Goal: Task Accomplishment & Management: Complete application form

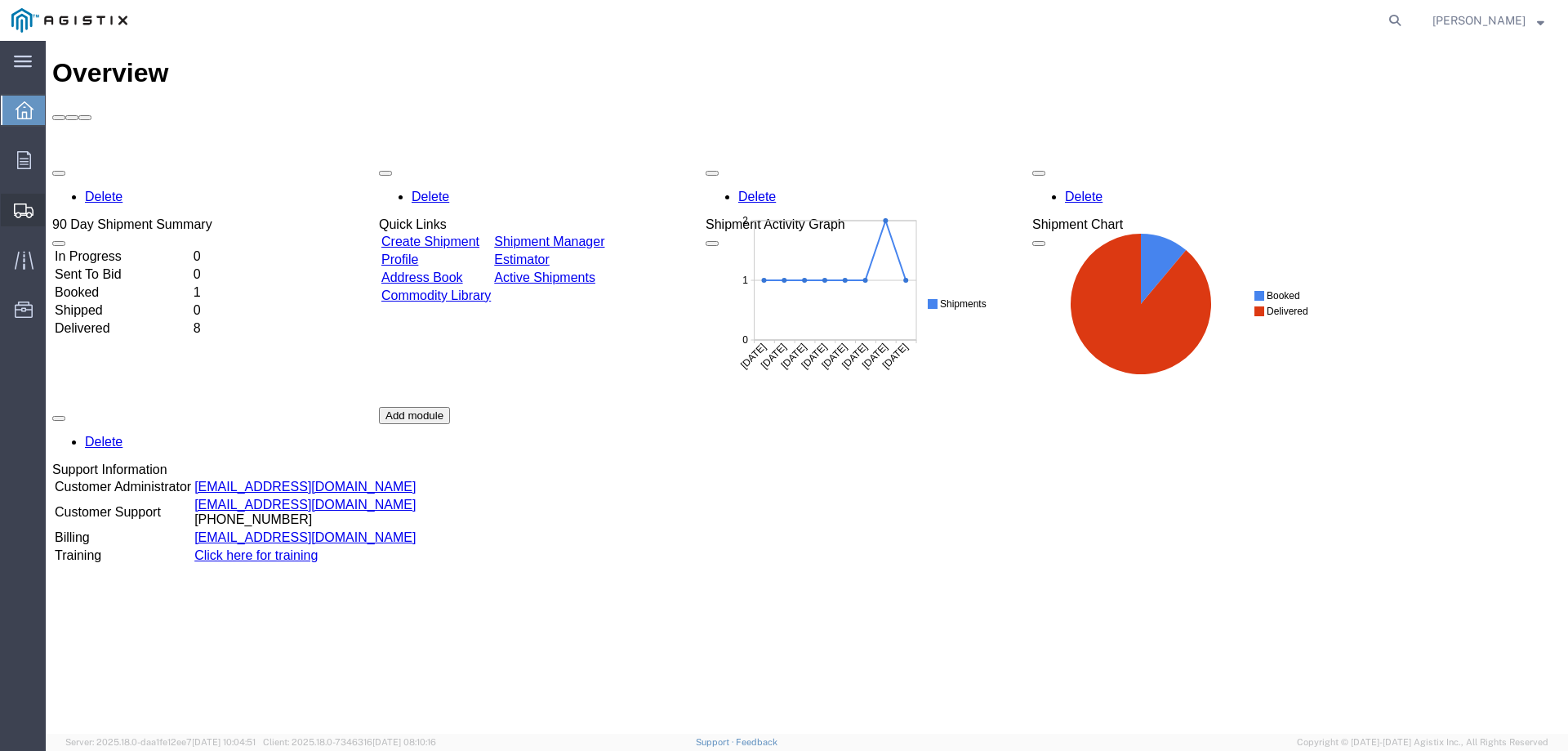
click at [0, 0] on span "Create Shipment" at bounding box center [0, 0] width 0 height 0
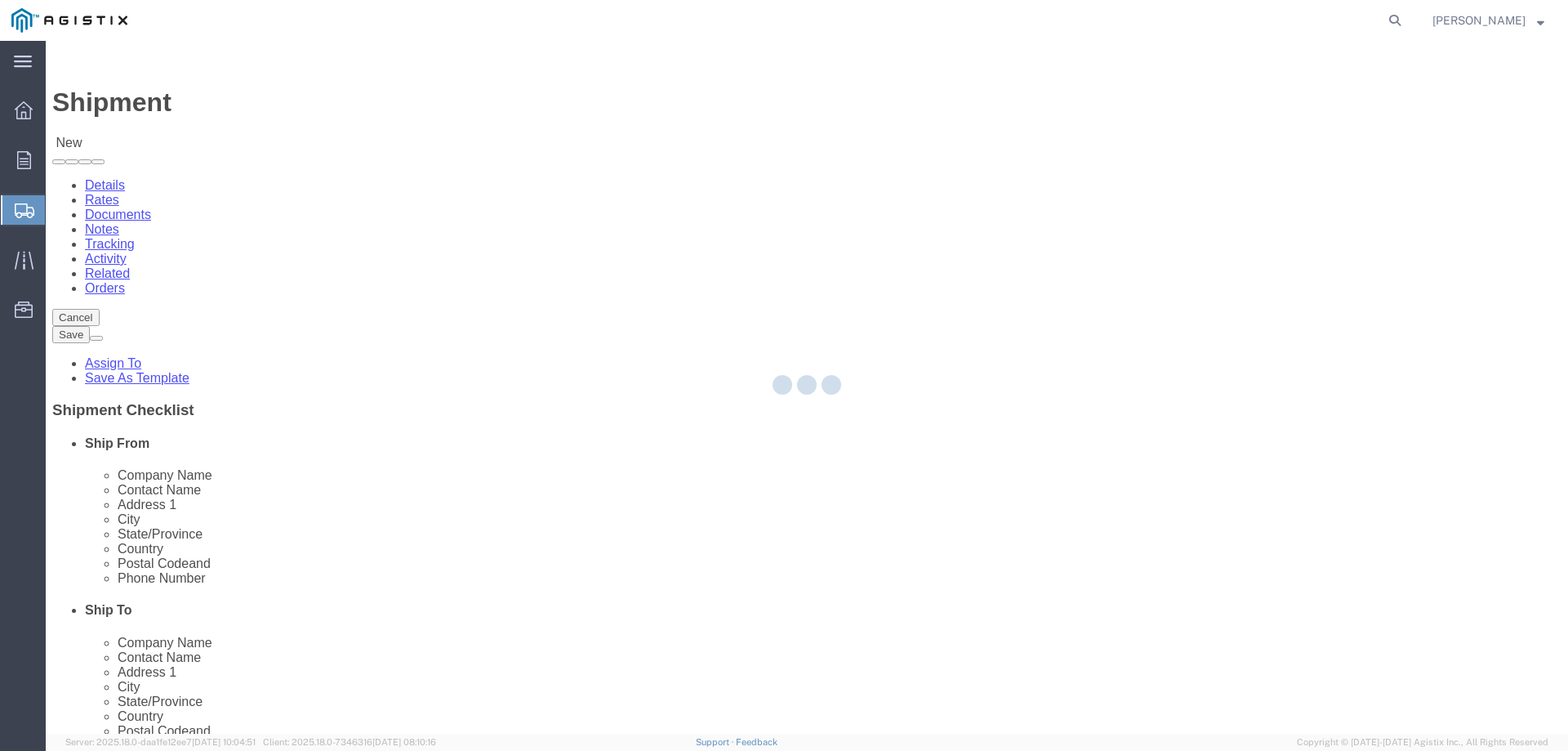
select select
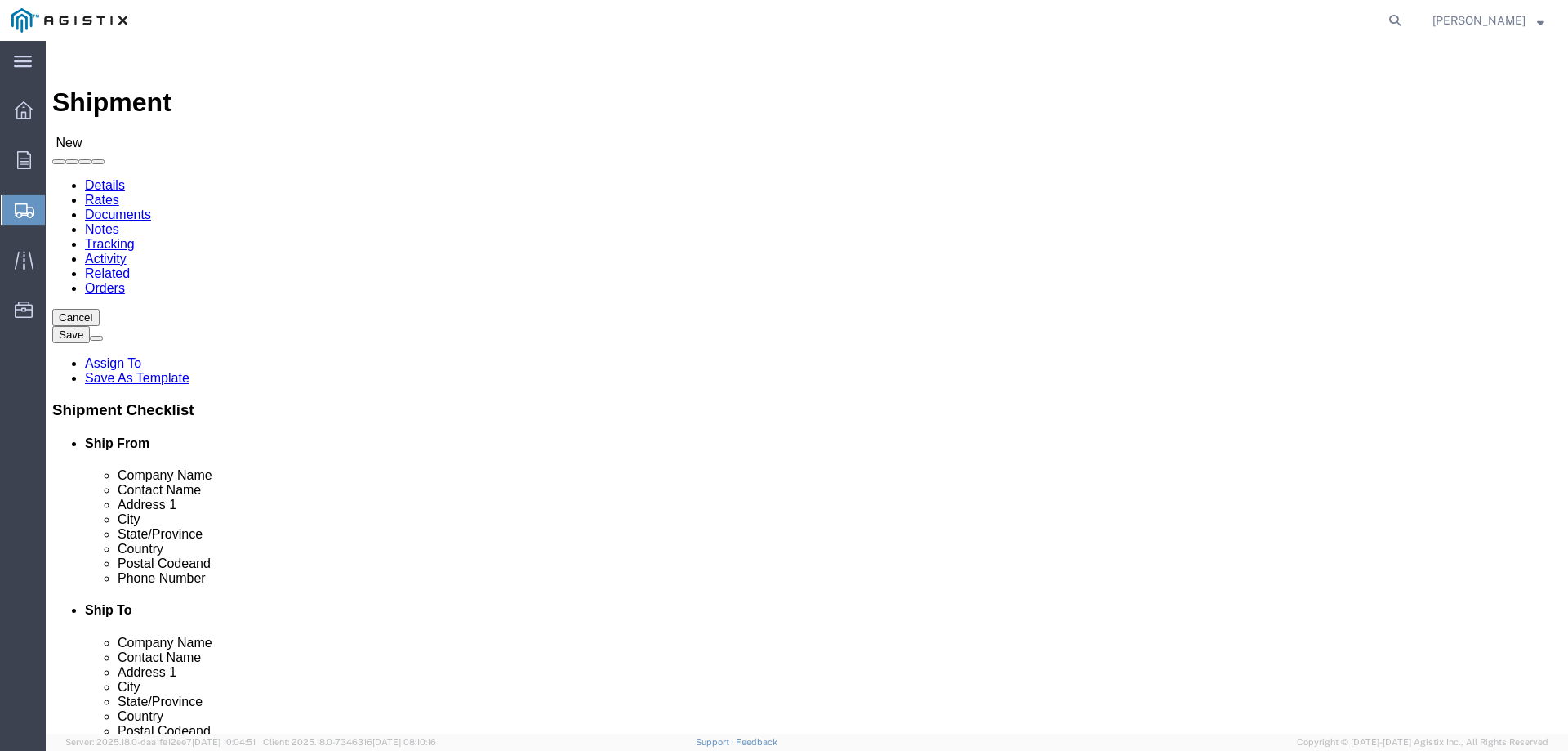
click select "Select PG&E Vault Pressure Control LLC"
select select "109597"
click select "Select PG&E Vault Pressure Control LLC"
select select
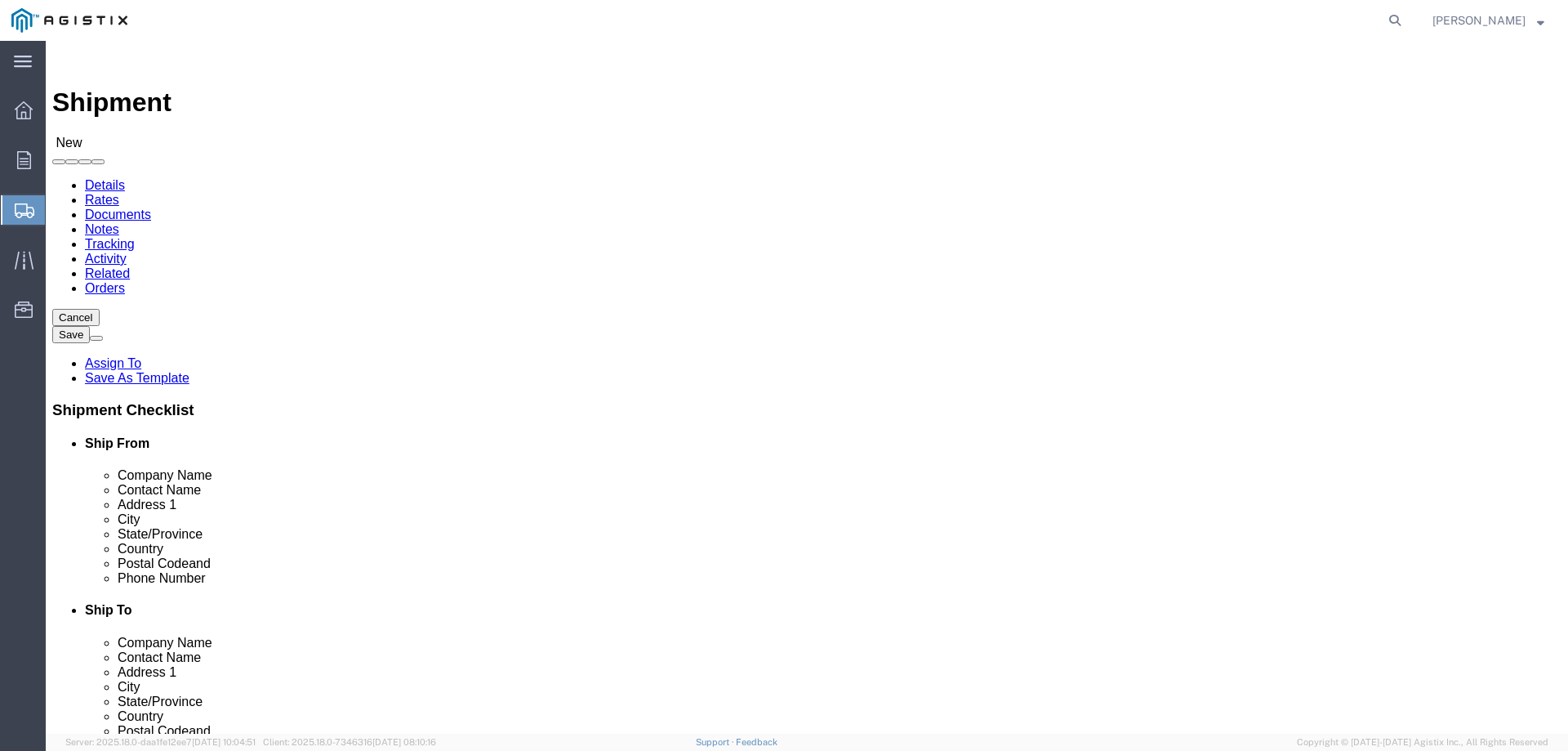
click select "Select PG&E Vault Pressure Control LLC"
select select "9596"
click select "Select PG&E Vault Pressure Control LLC"
select select
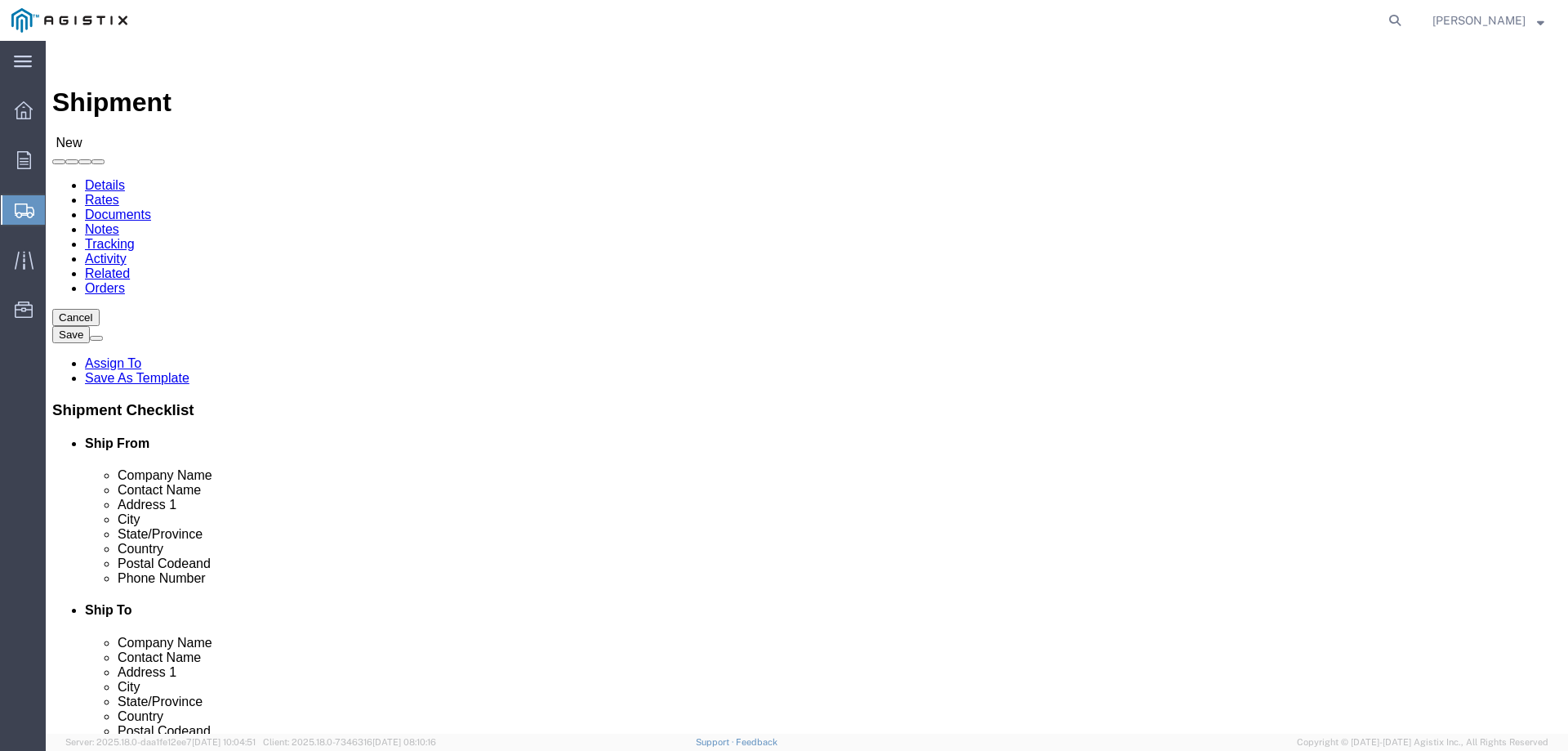
click select "Select All Others [GEOGRAPHIC_DATA] [GEOGRAPHIC_DATA] [GEOGRAPHIC_DATA] [GEOGRA…"
select select "23082"
click select "Select All Others [GEOGRAPHIC_DATA] [GEOGRAPHIC_DATA] [GEOGRAPHIC_DATA] [GEOGRA…"
click div "Location Select All Others [GEOGRAPHIC_DATA] [GEOGRAPHIC_DATA] [GEOGRAPHIC_DATA…"
click input "text"
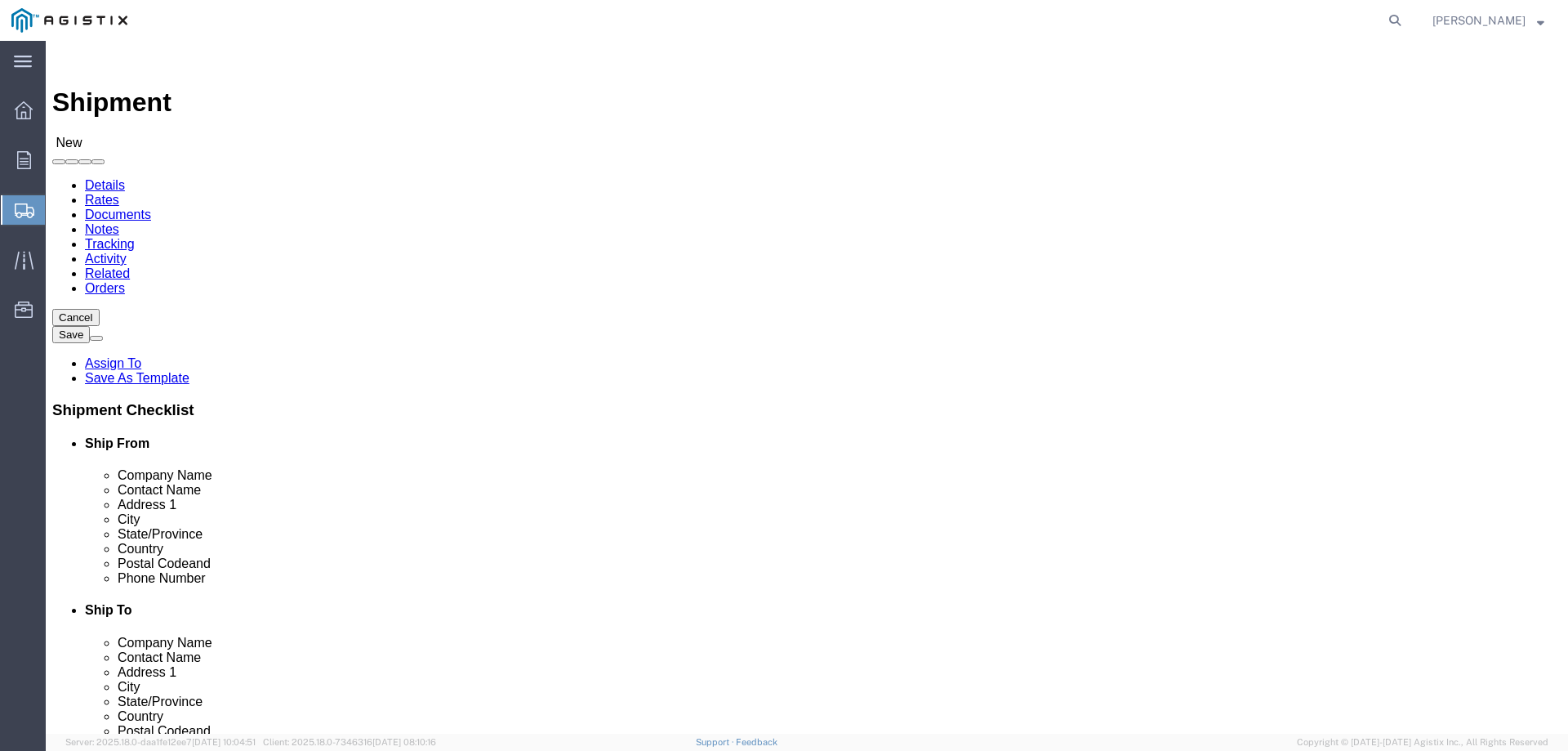
type input "Vault Pressure Control"
type input "[STREET_ADDRESS]"
type input "W"
drag, startPoint x: 323, startPoint y: 469, endPoint x: 205, endPoint y: 470, distance: 118.0
click div "Contact Name [STREET_ADDRESS]"
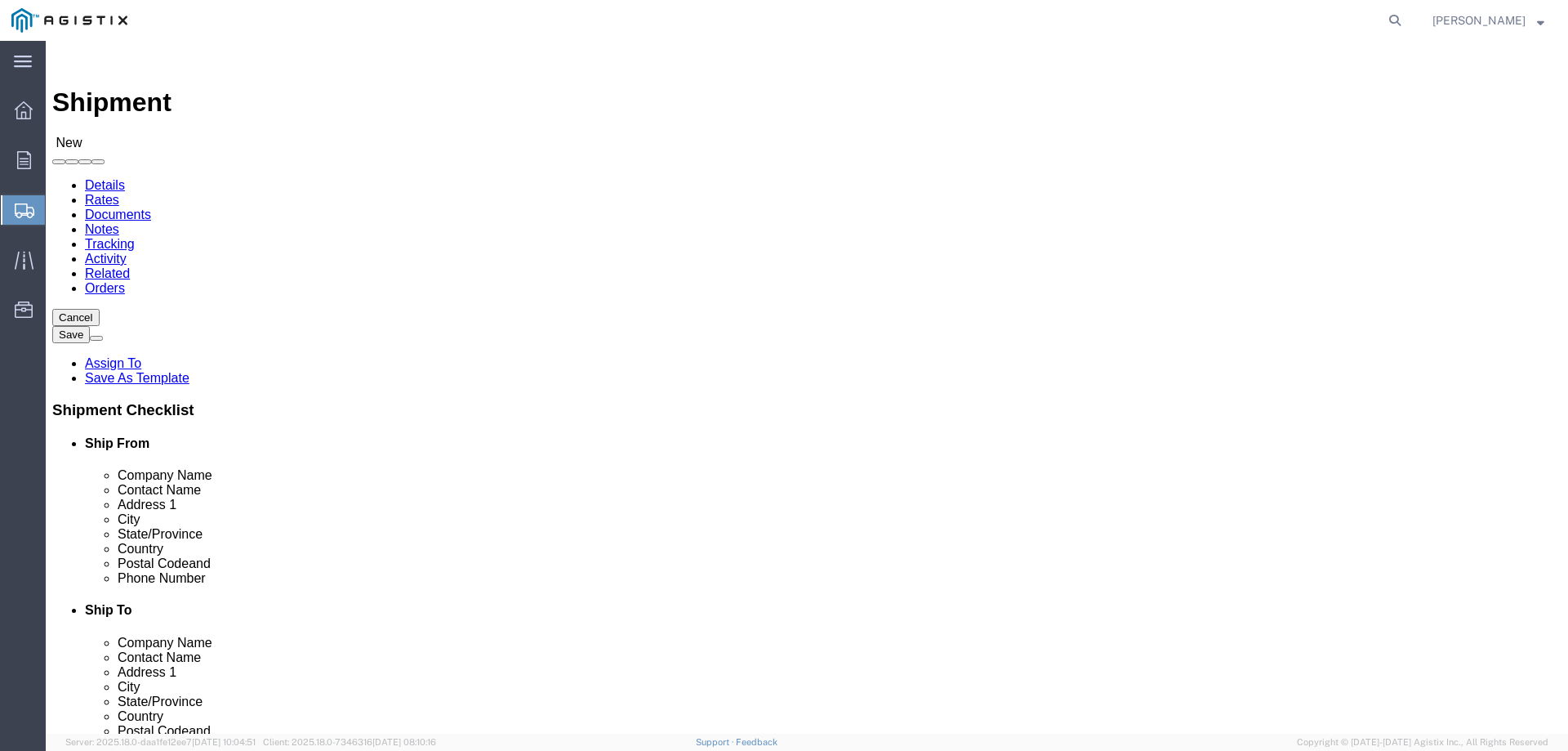
type input "[PERSON_NAME]"
type input "V"
type input "[STREET_ADDRESS]"
type input "Woodland"
type input "c"
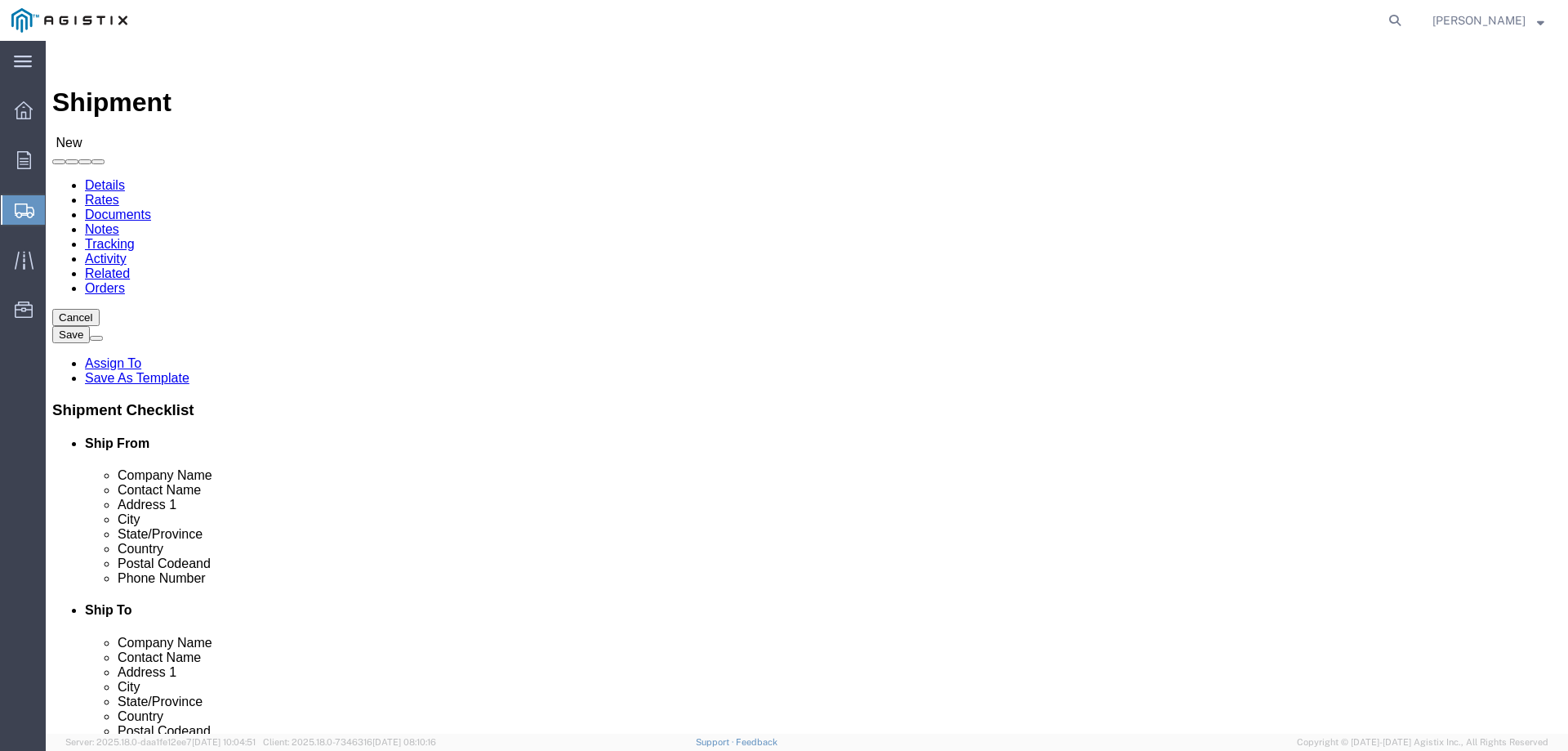
type input "ca"
type input "95776"
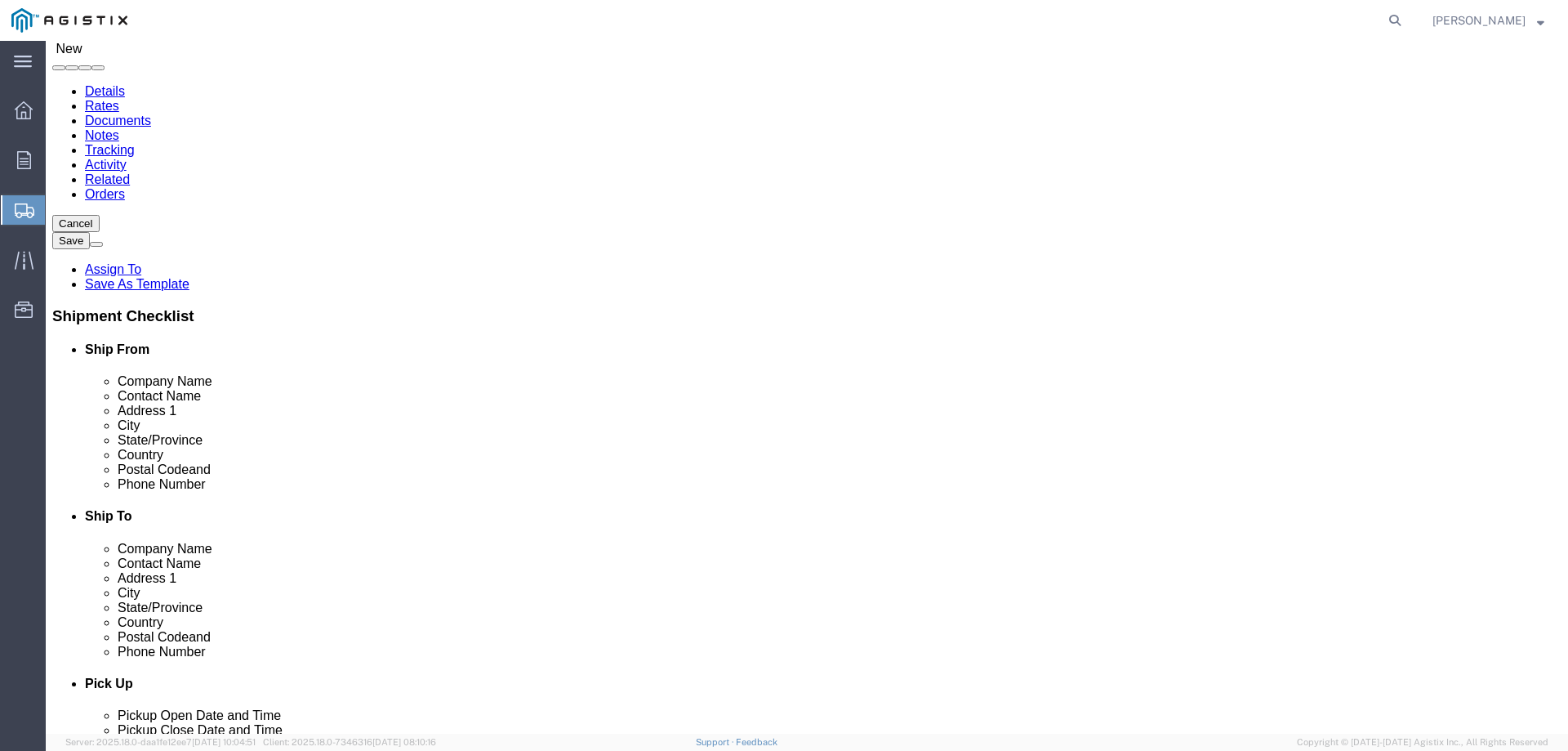
scroll to position [245, 0]
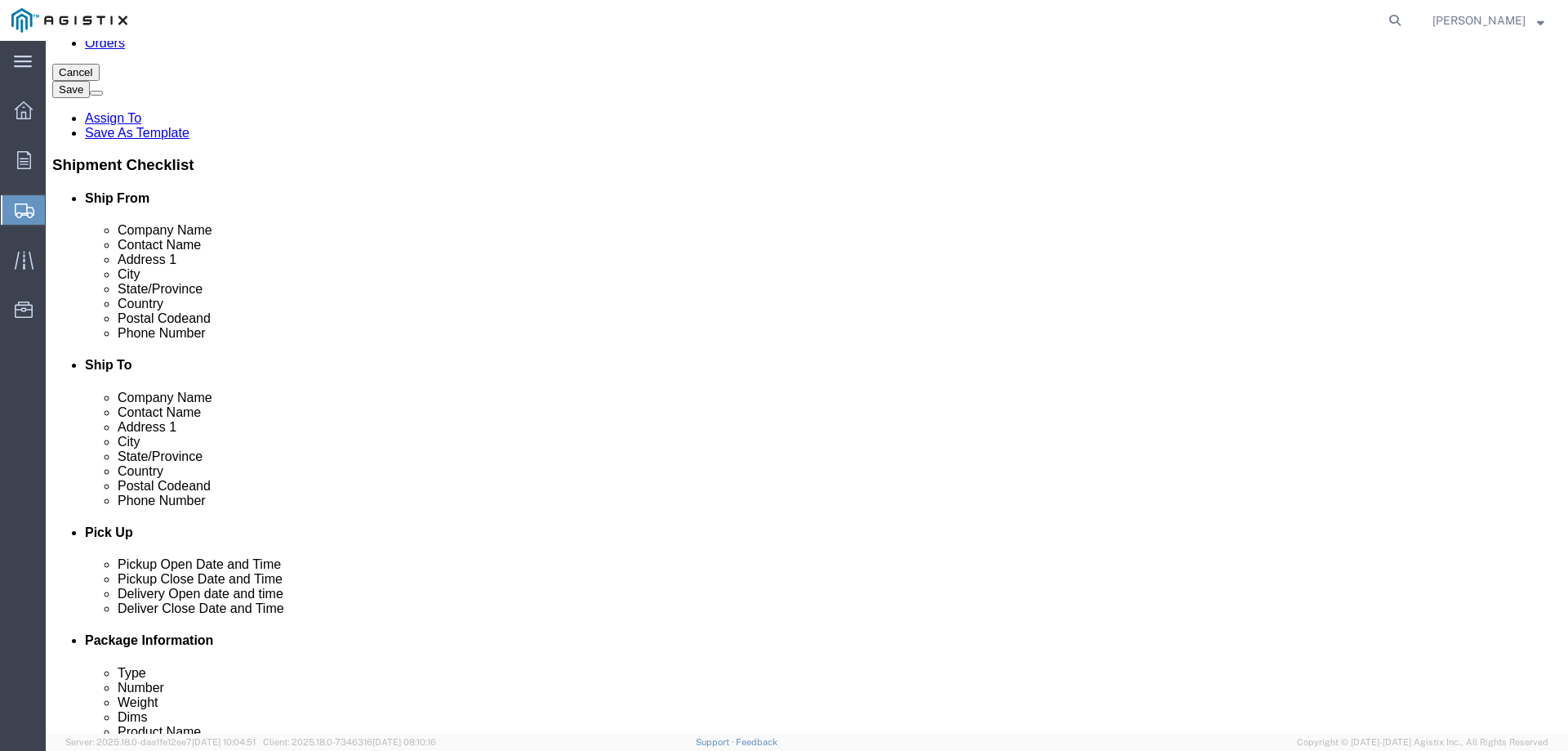
click input "text"
type input "7205975126"
click input "text"
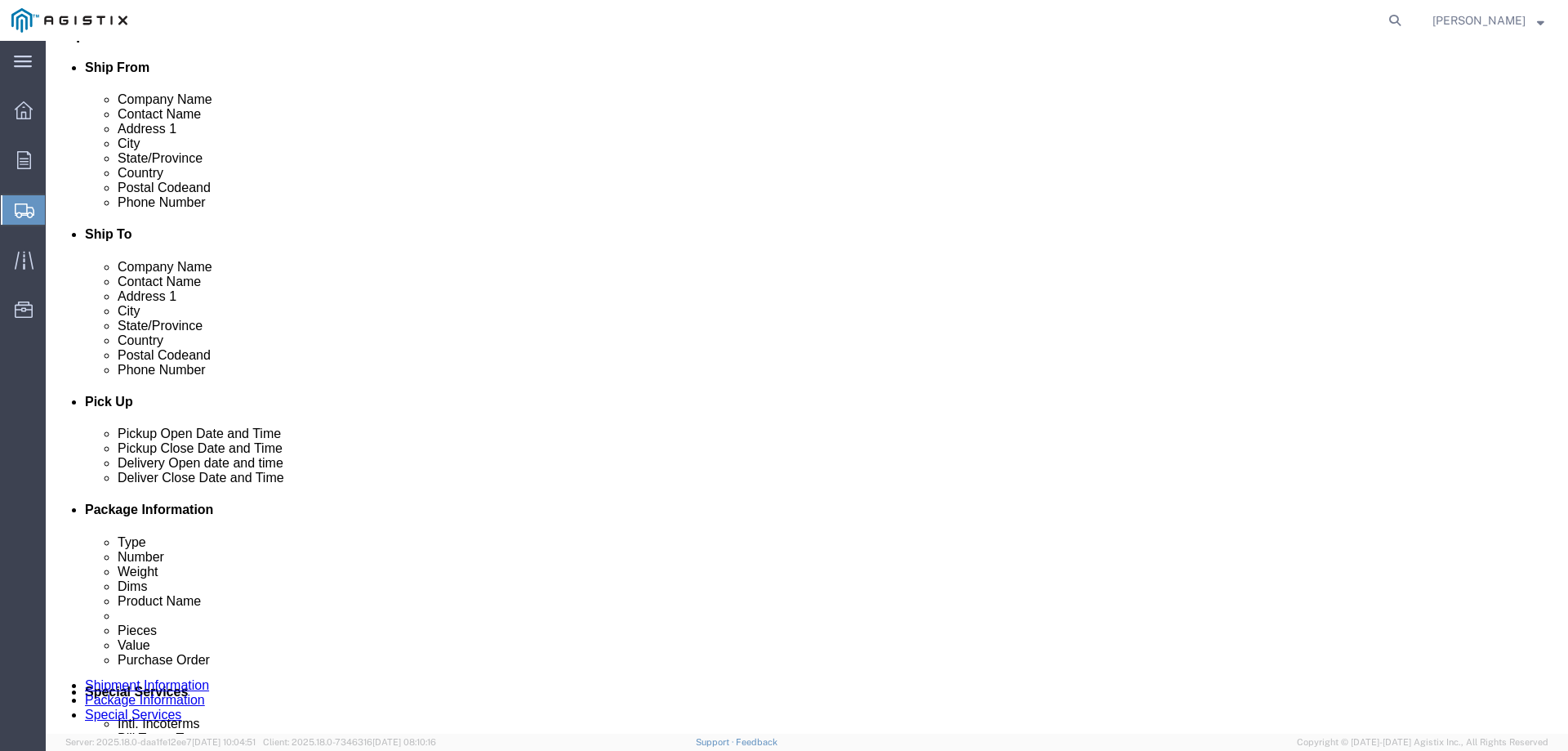
scroll to position [408, 0]
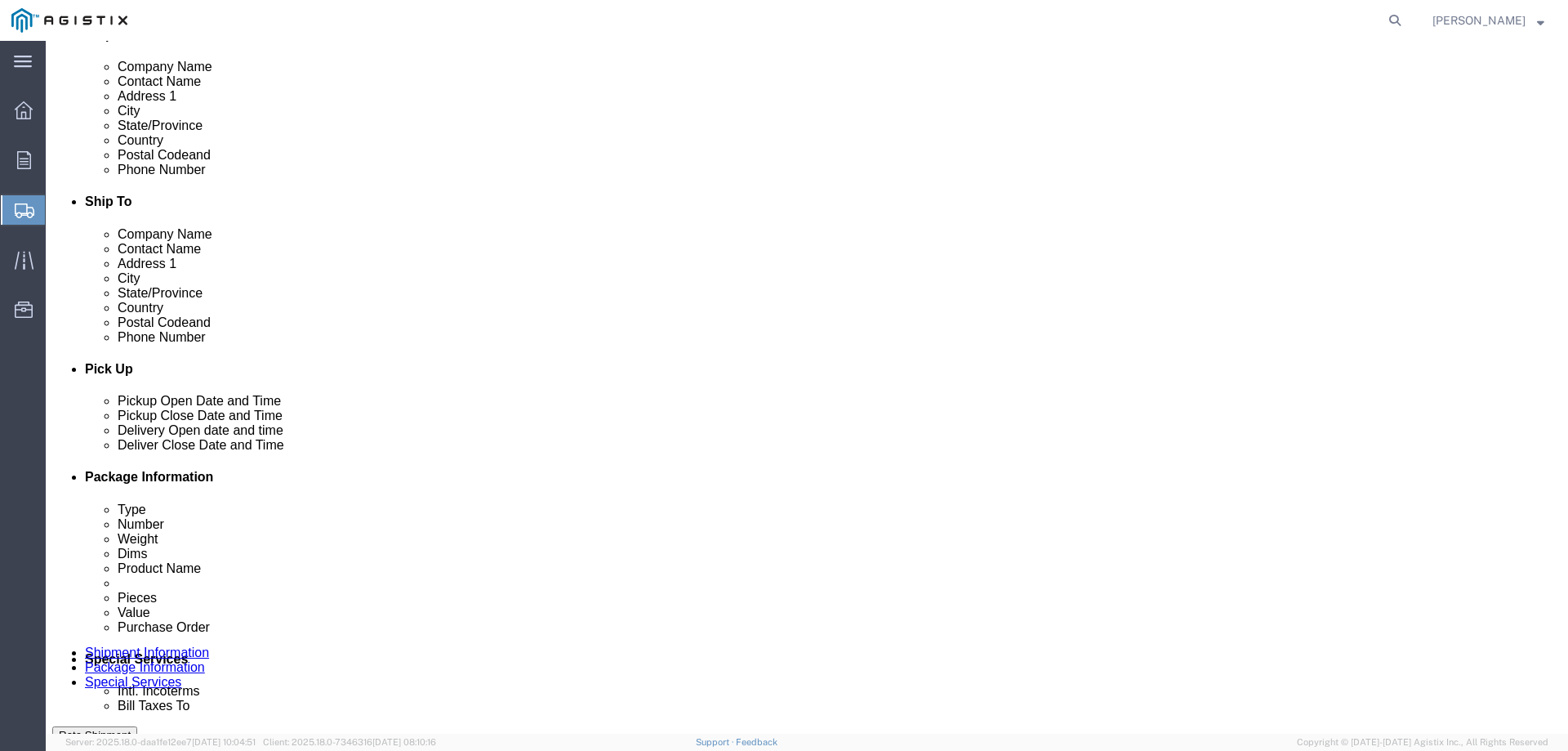
type input "[PERSON_NAME][EMAIL_ADDRESS][PERSON_NAME][DOMAIN_NAME]"
click input "checkbox"
checkbox input "true"
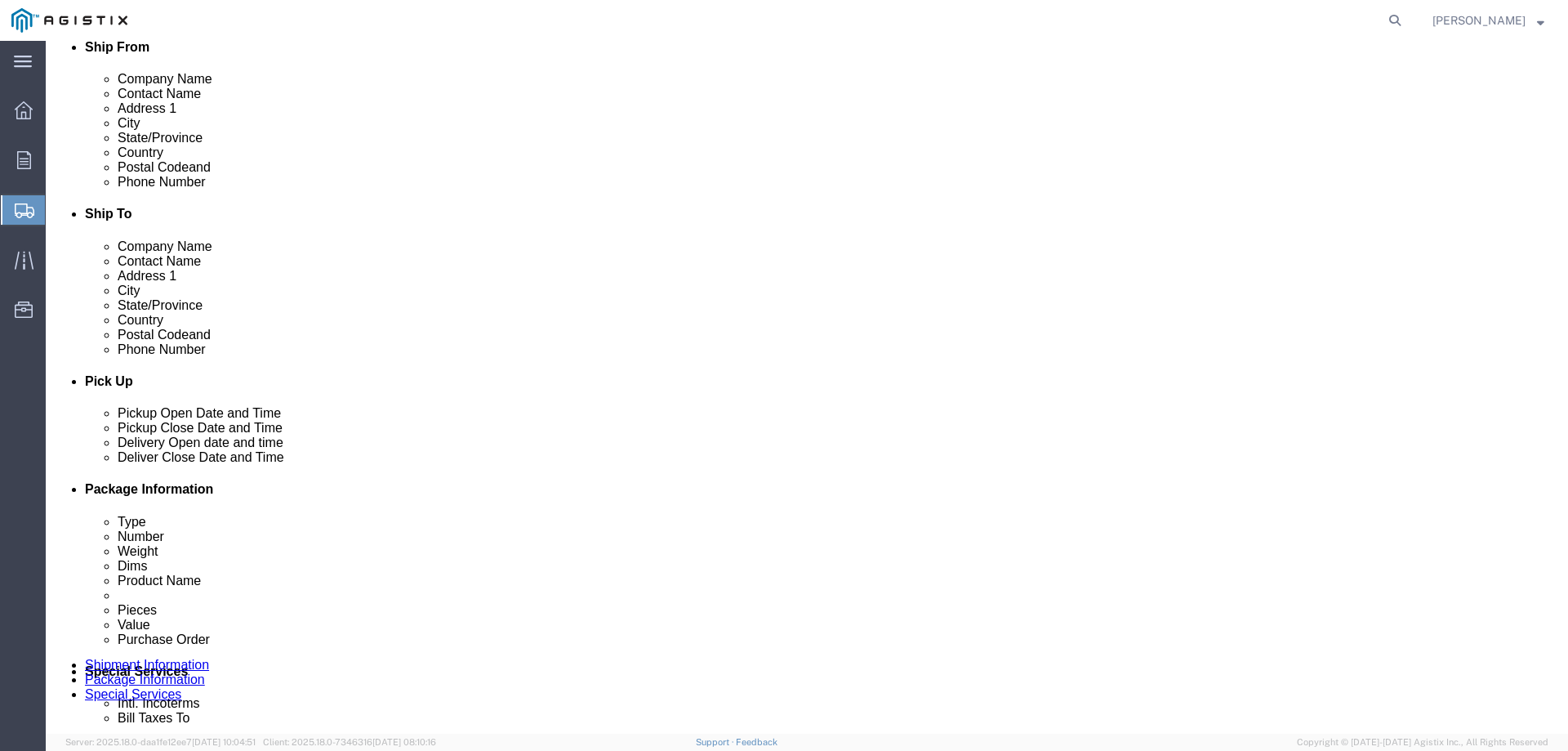
scroll to position [82, 0]
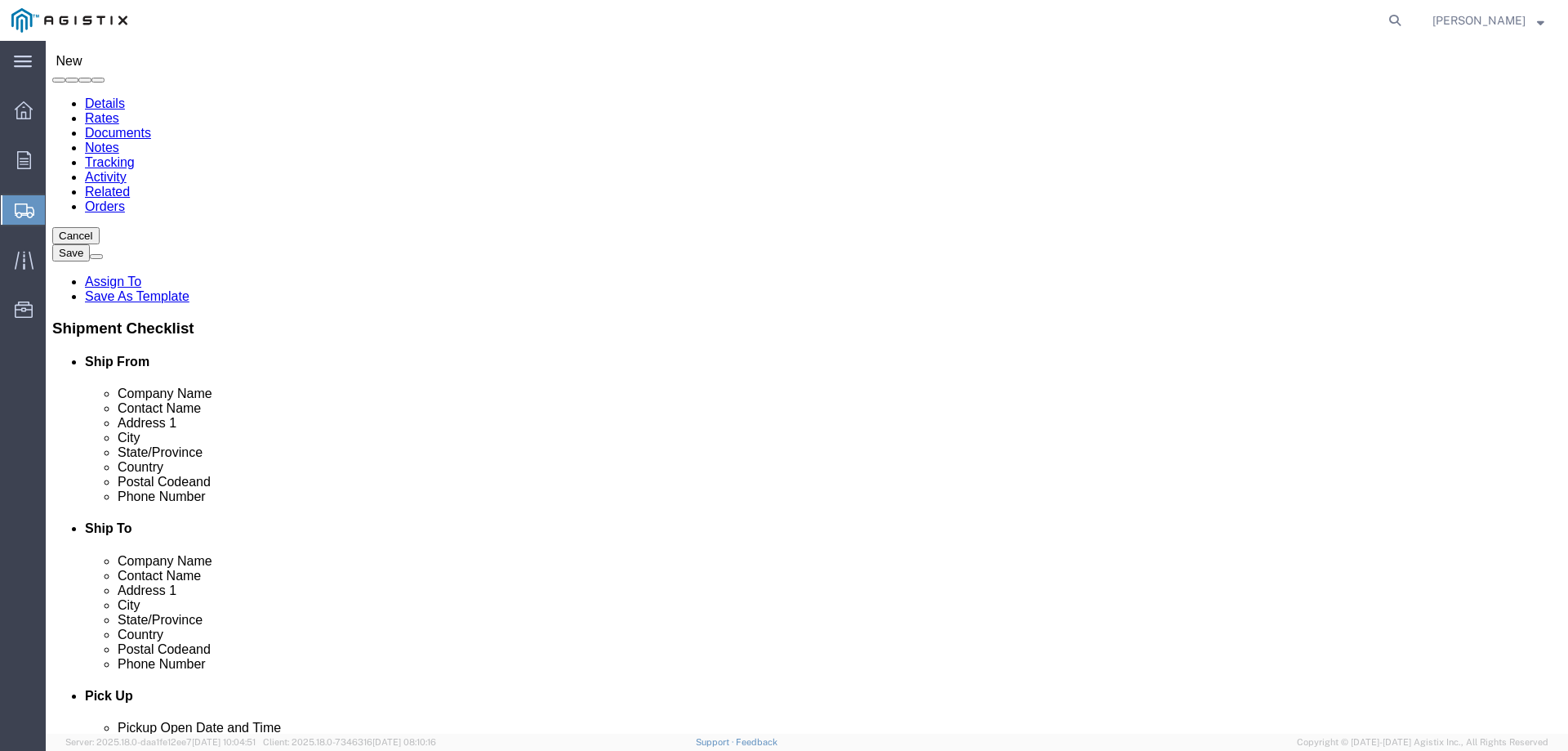
click input "text"
type input "Vault Pressure Control"
type input "[PERSON_NAME]"
type input "[STREET_ADDRESS]"
drag, startPoint x: 857, startPoint y: 485, endPoint x: 845, endPoint y: 482, distance: 12.4
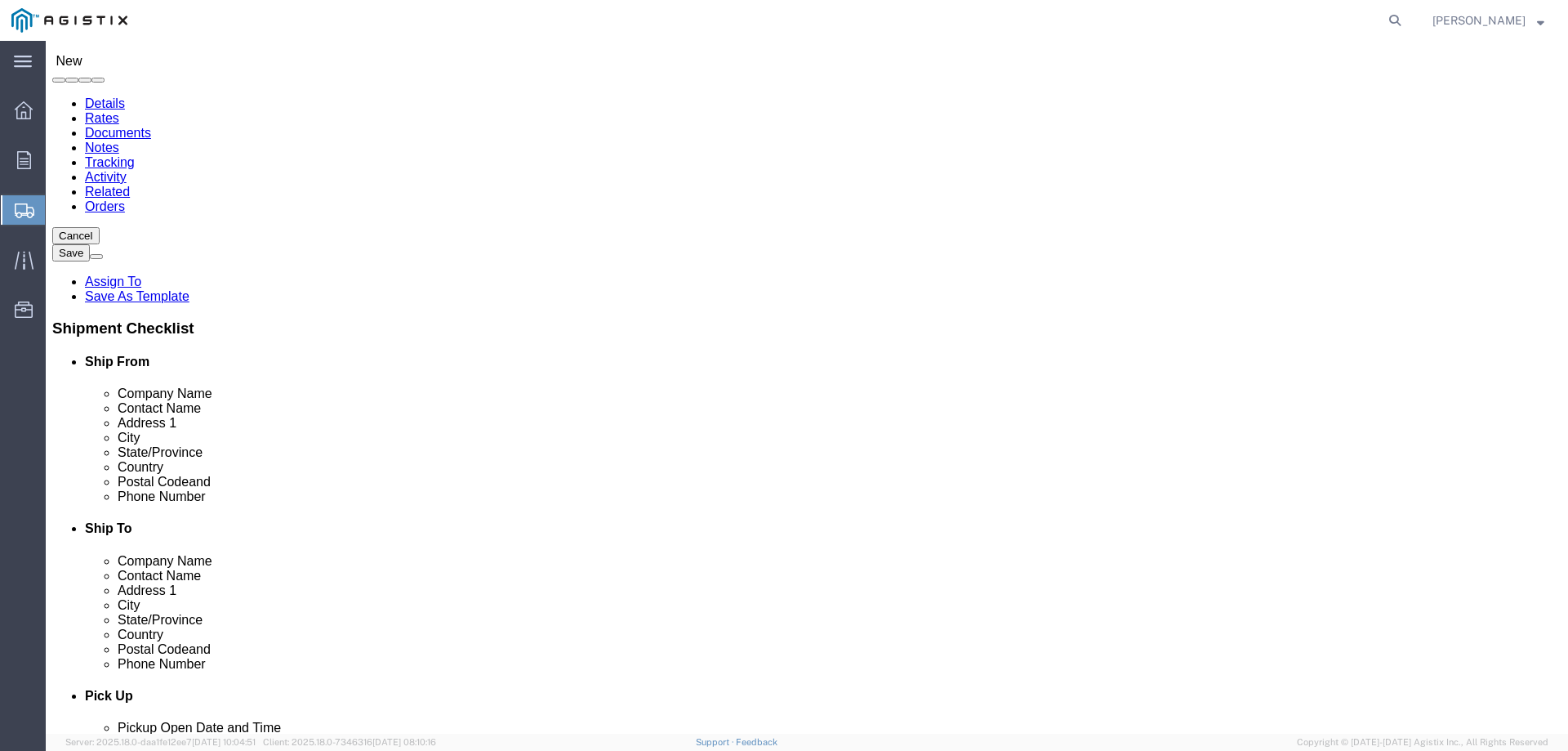
click input "text"
type input "S"
type input "Shawnee"
type input "o"
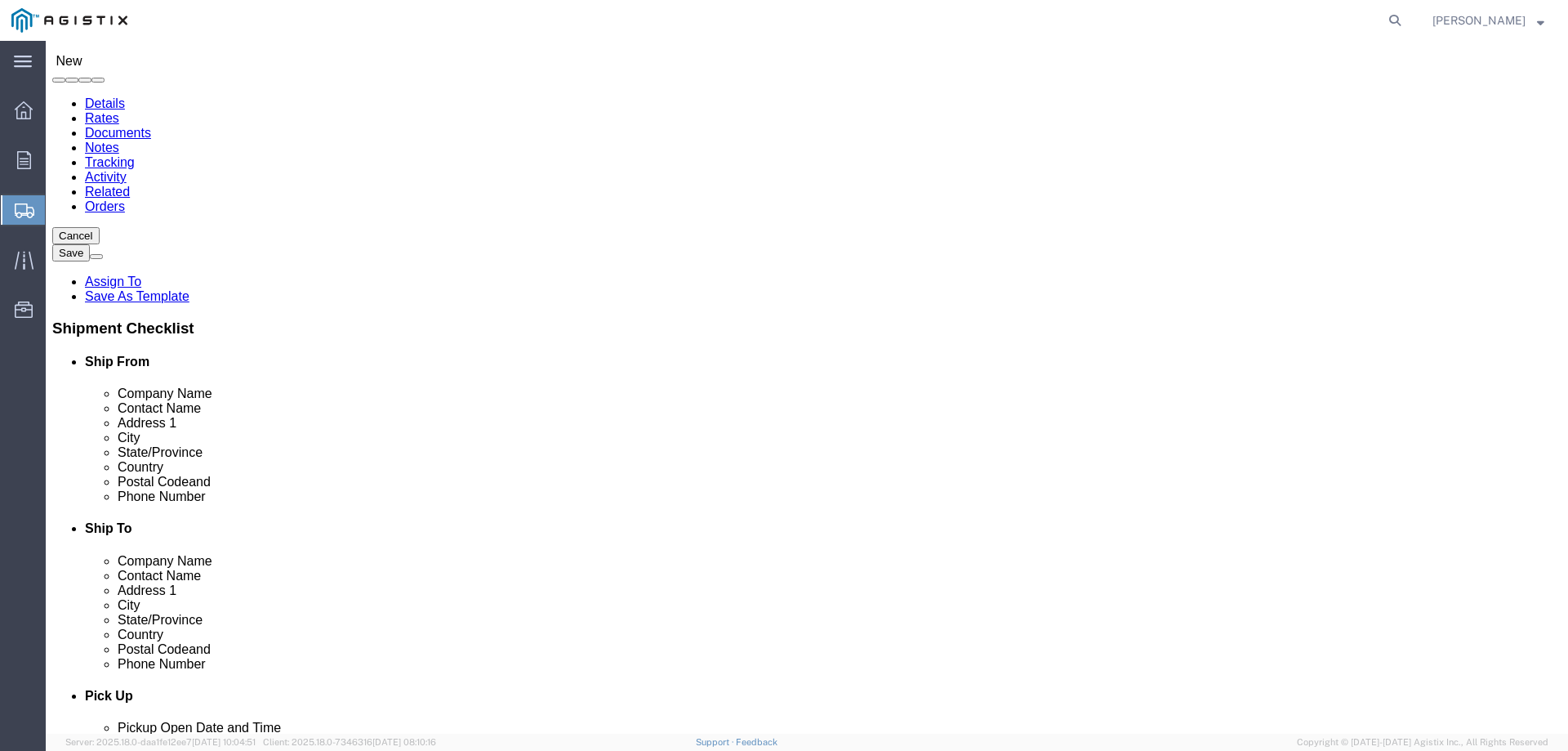
type input "ok"
click input "Postal Code"
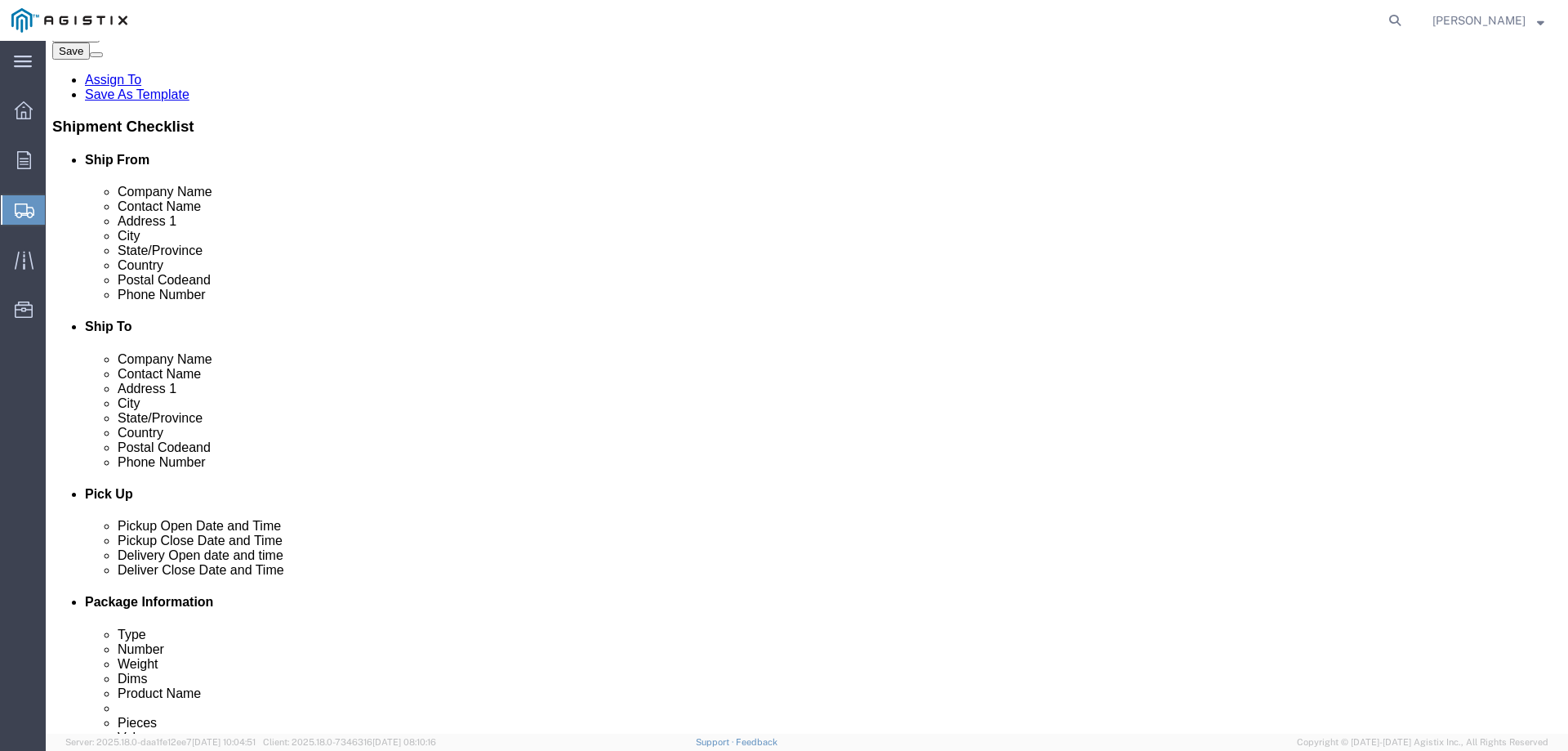
scroll to position [327, 0]
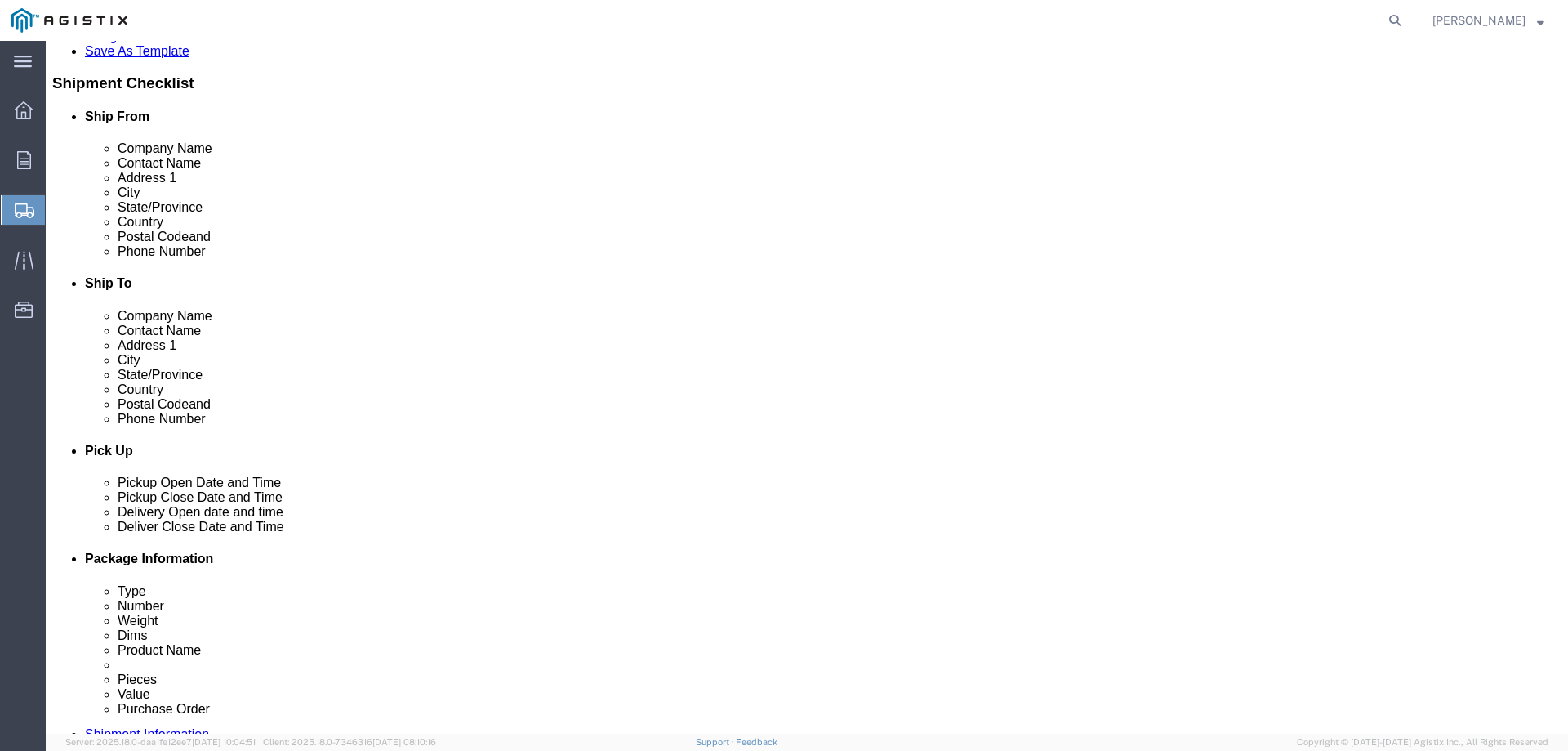
type input "74804"
click input "text"
type input "[PHONE_NUMBER]"
click input "text"
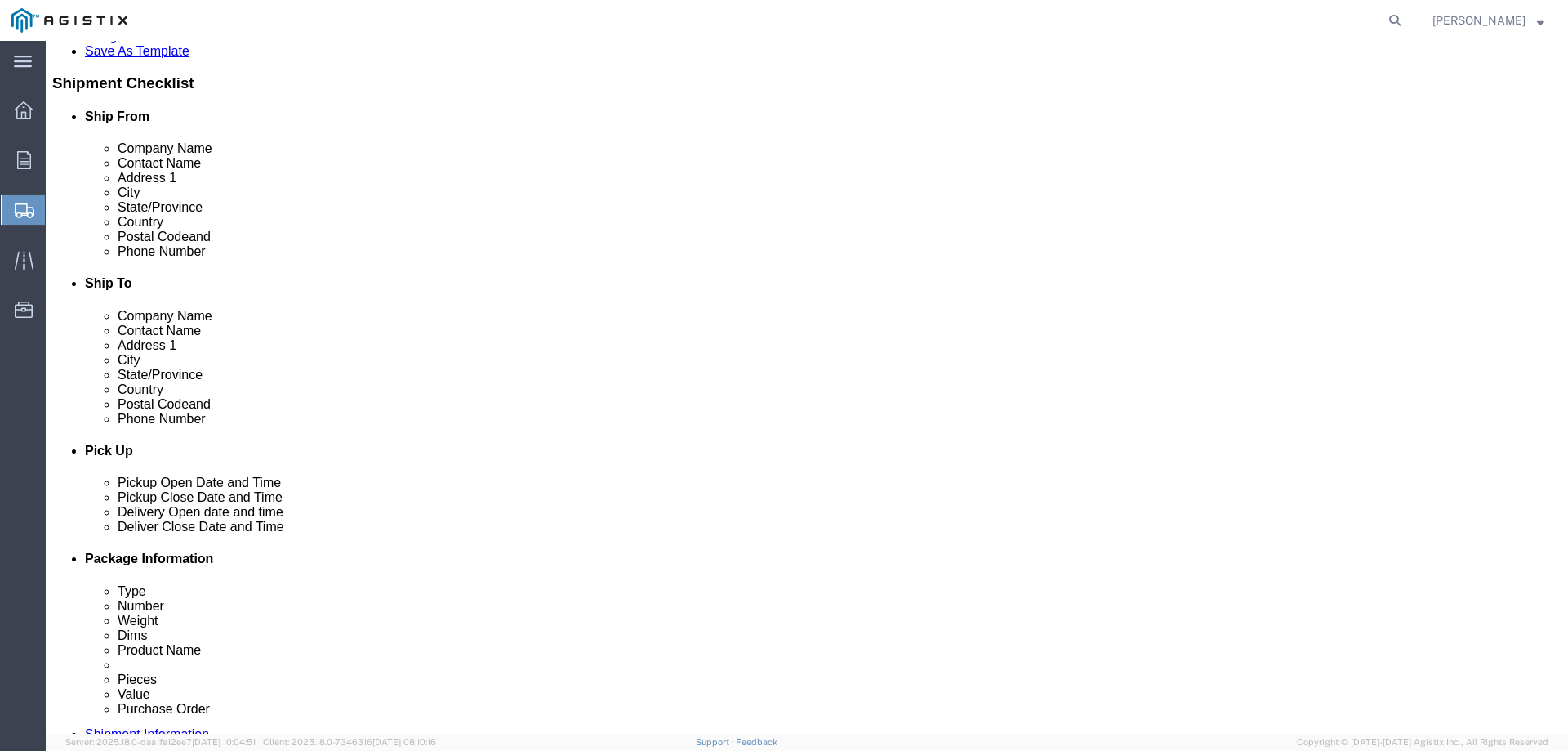
type input "[EMAIL_ADDRESS][PERSON_NAME][DOMAIN_NAME]"
click input "checkbox"
checkbox input "true"
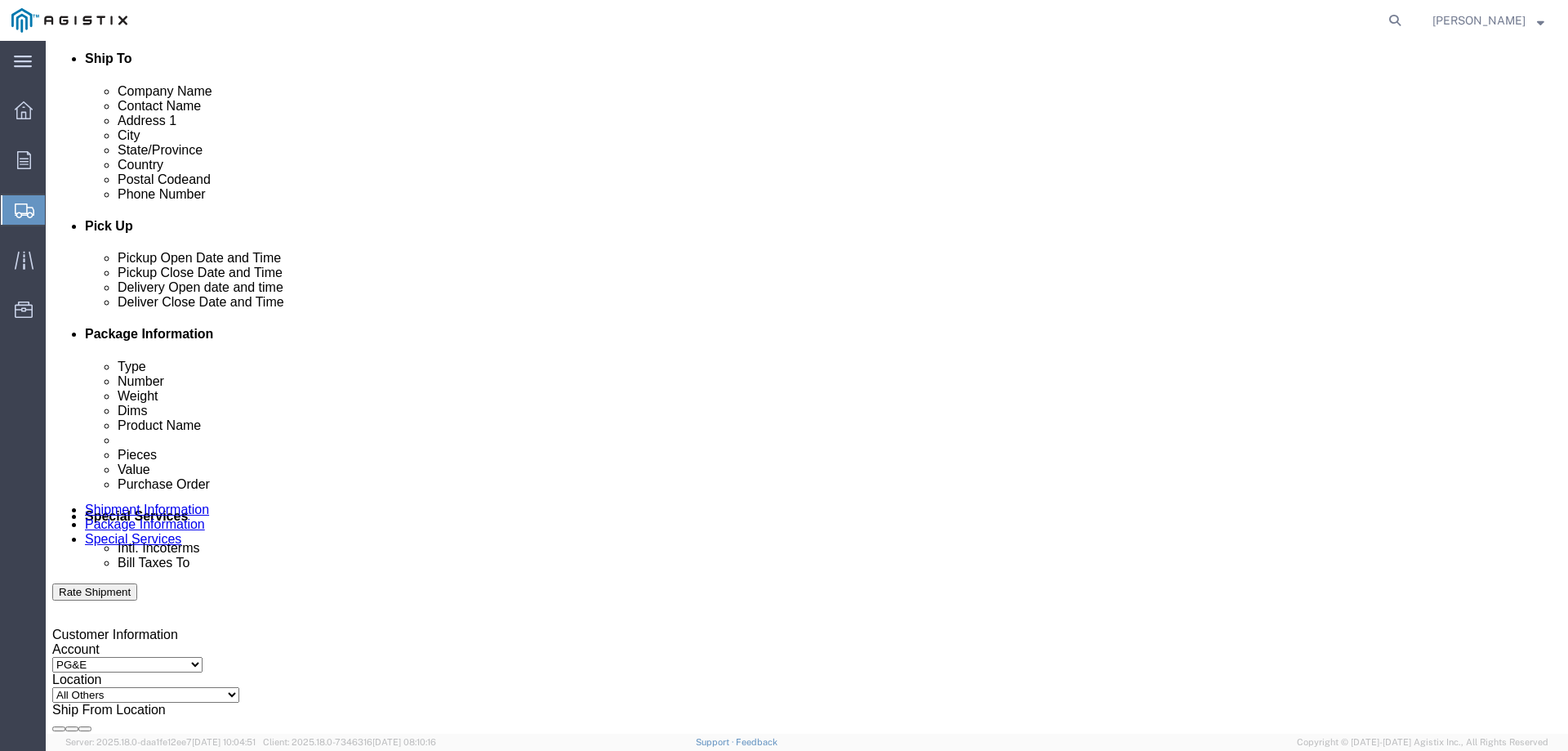
scroll to position [654, 0]
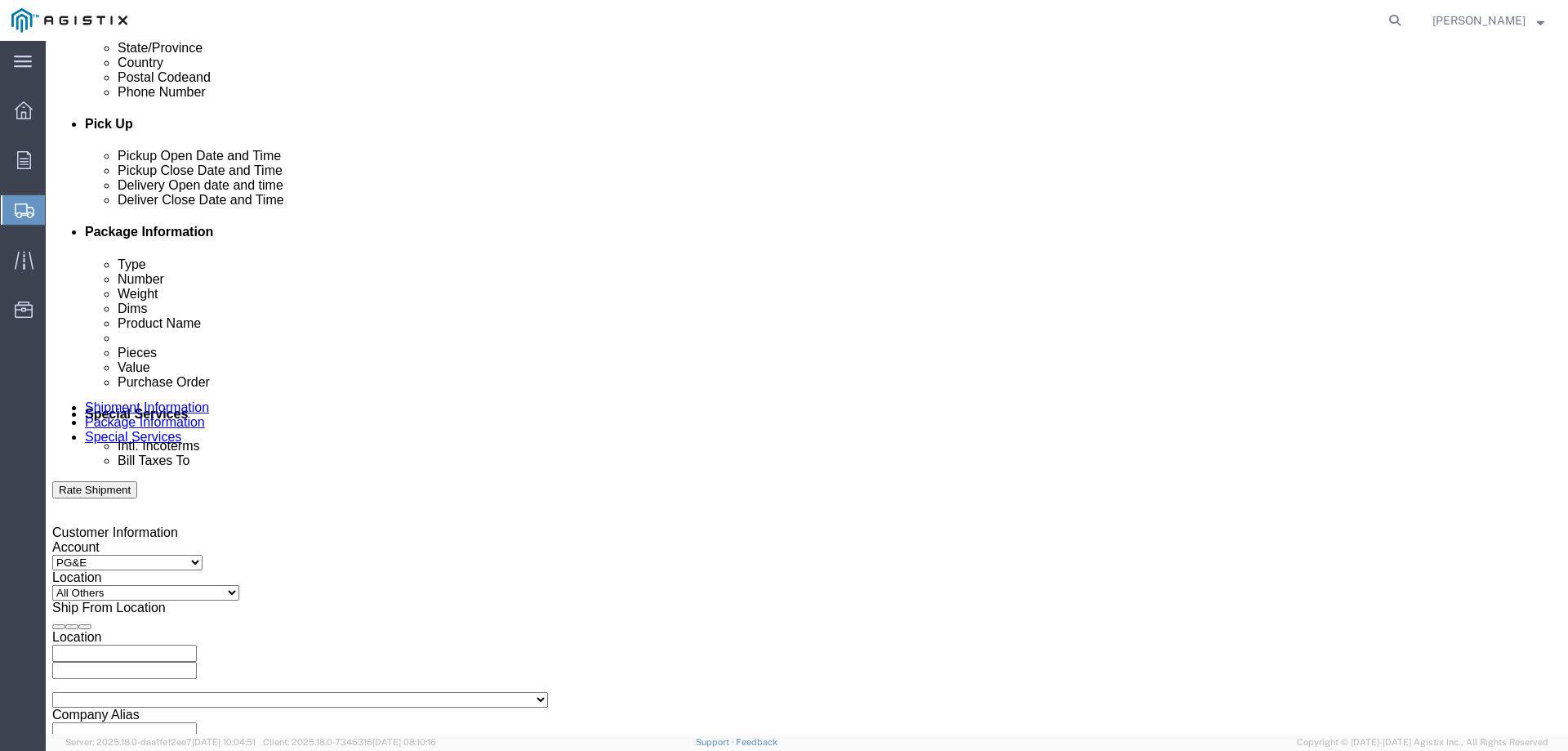
click div "[DATE] 1:00 PM"
drag, startPoint x: 103, startPoint y: 630, endPoint x: 209, endPoint y: 601, distance: 109.9
click input "1:00 PM"
type input "9:00 a"
type input "9:00 AM"
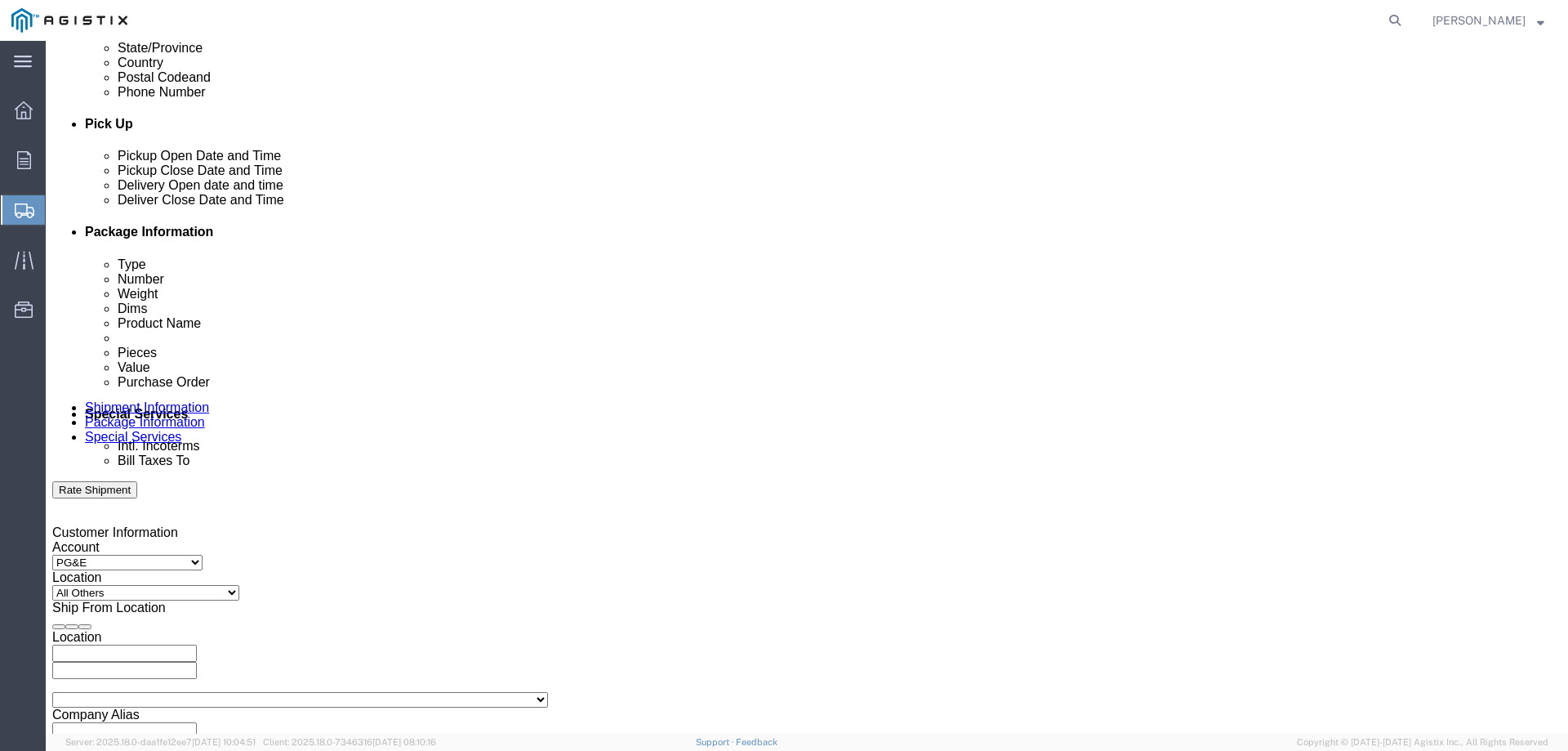
click button "Apply"
click div "[DATE] 10:00 AM"
click input "10:00 AM"
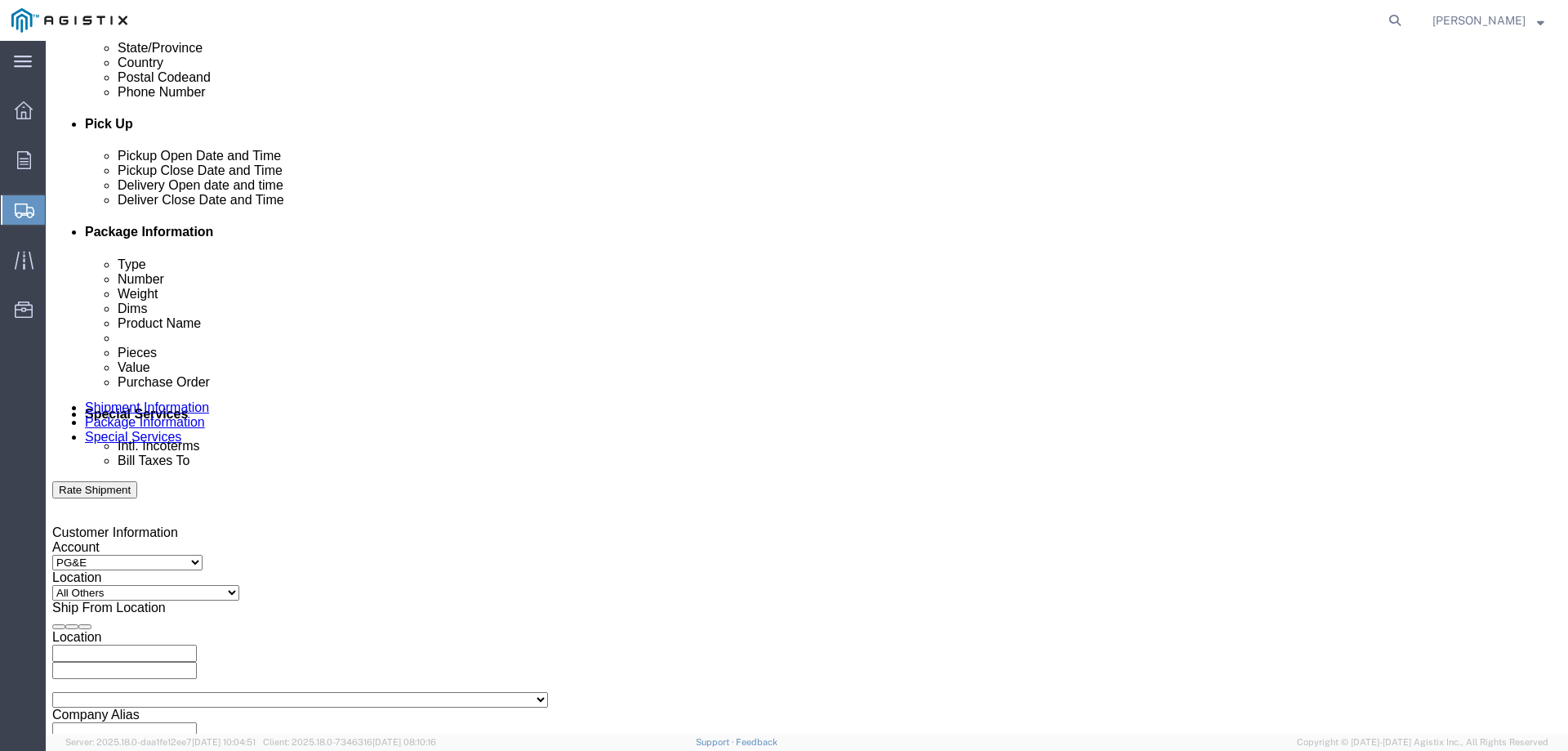
type input "3:00 p"
type input "3:00 PM"
click button "Apply"
click div
click input "4:00 PM"
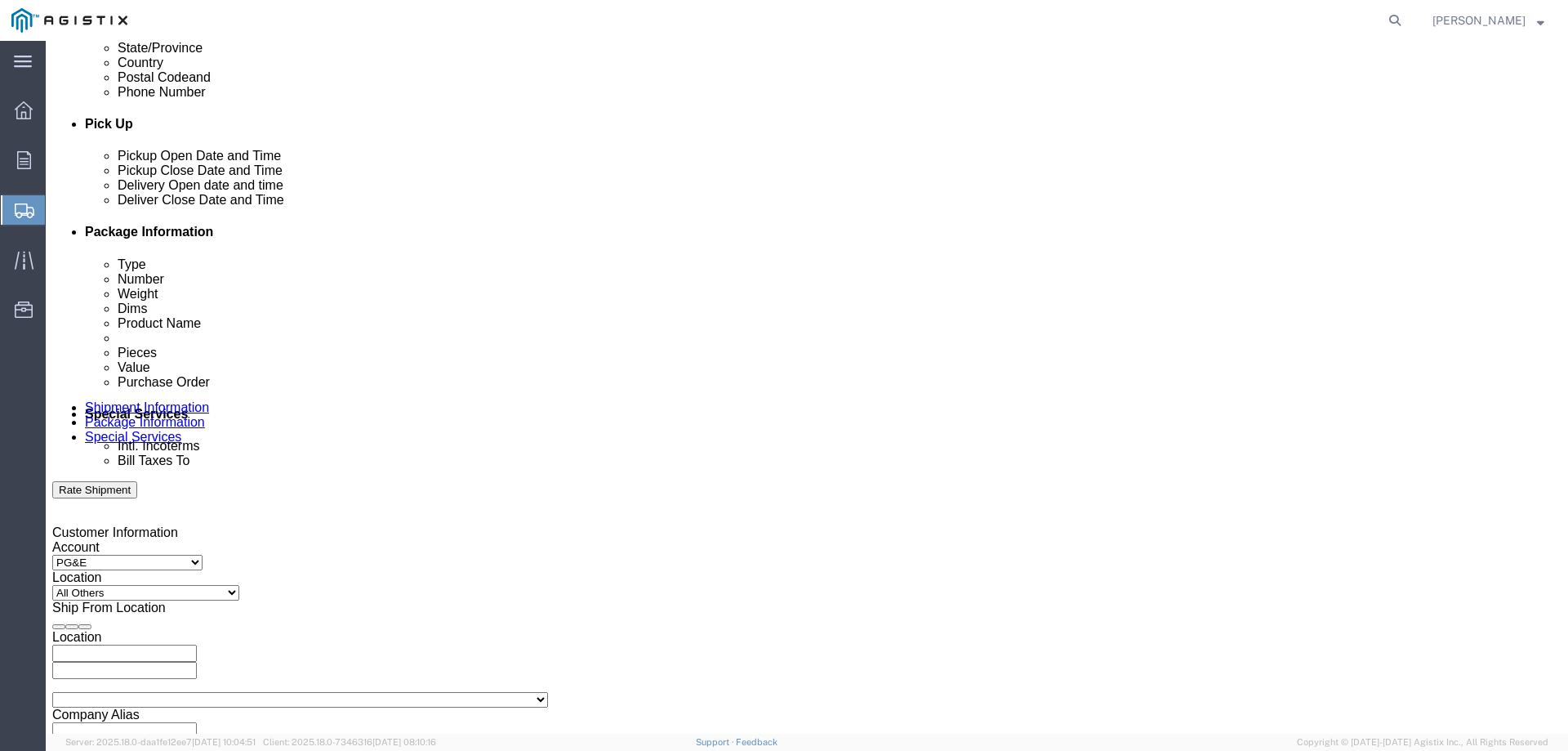
type input "7:00 a"
type input "7:00 AM"
click button "Apply"
click div
click input "8:00 AM"
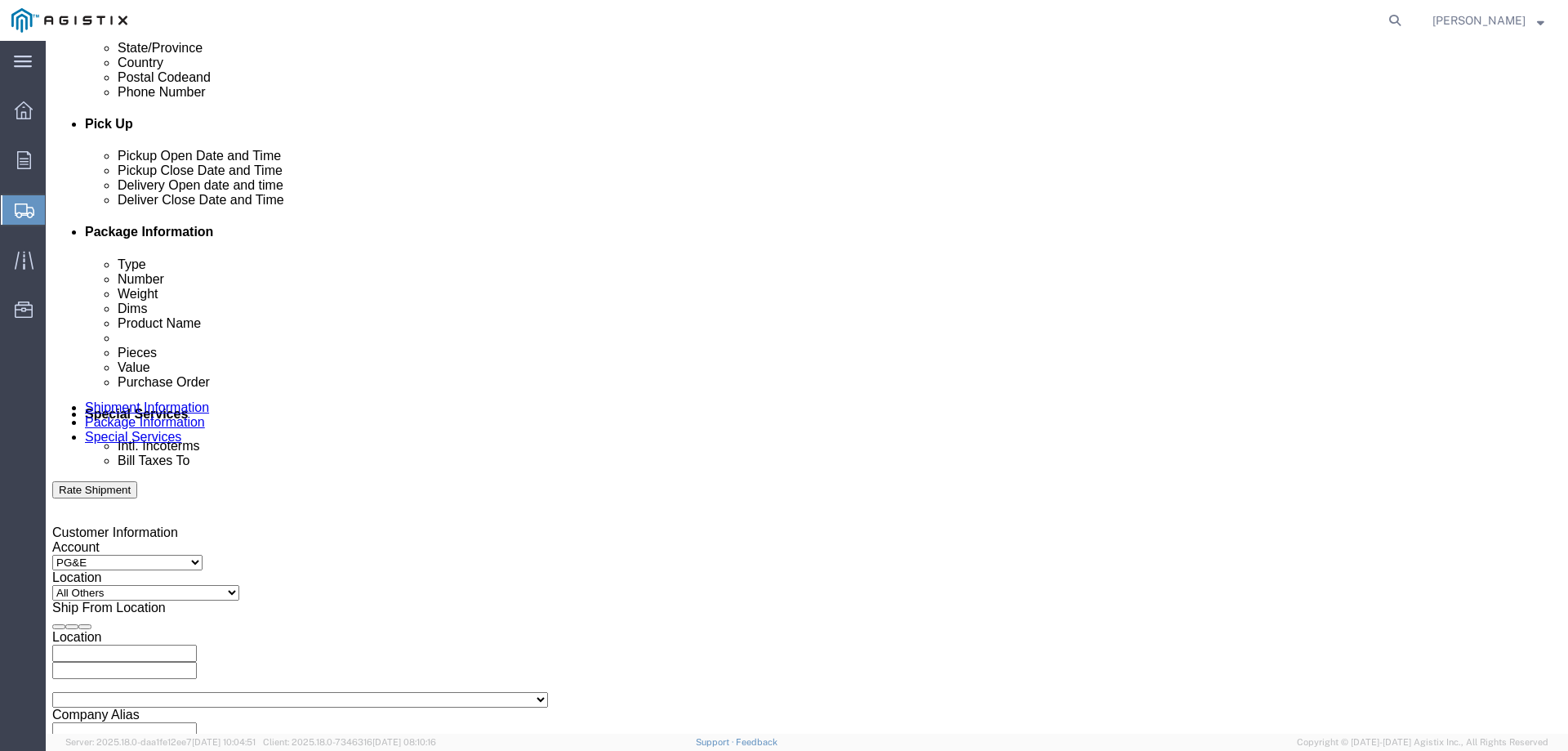
type input "2:00 PM"
click button "Apply"
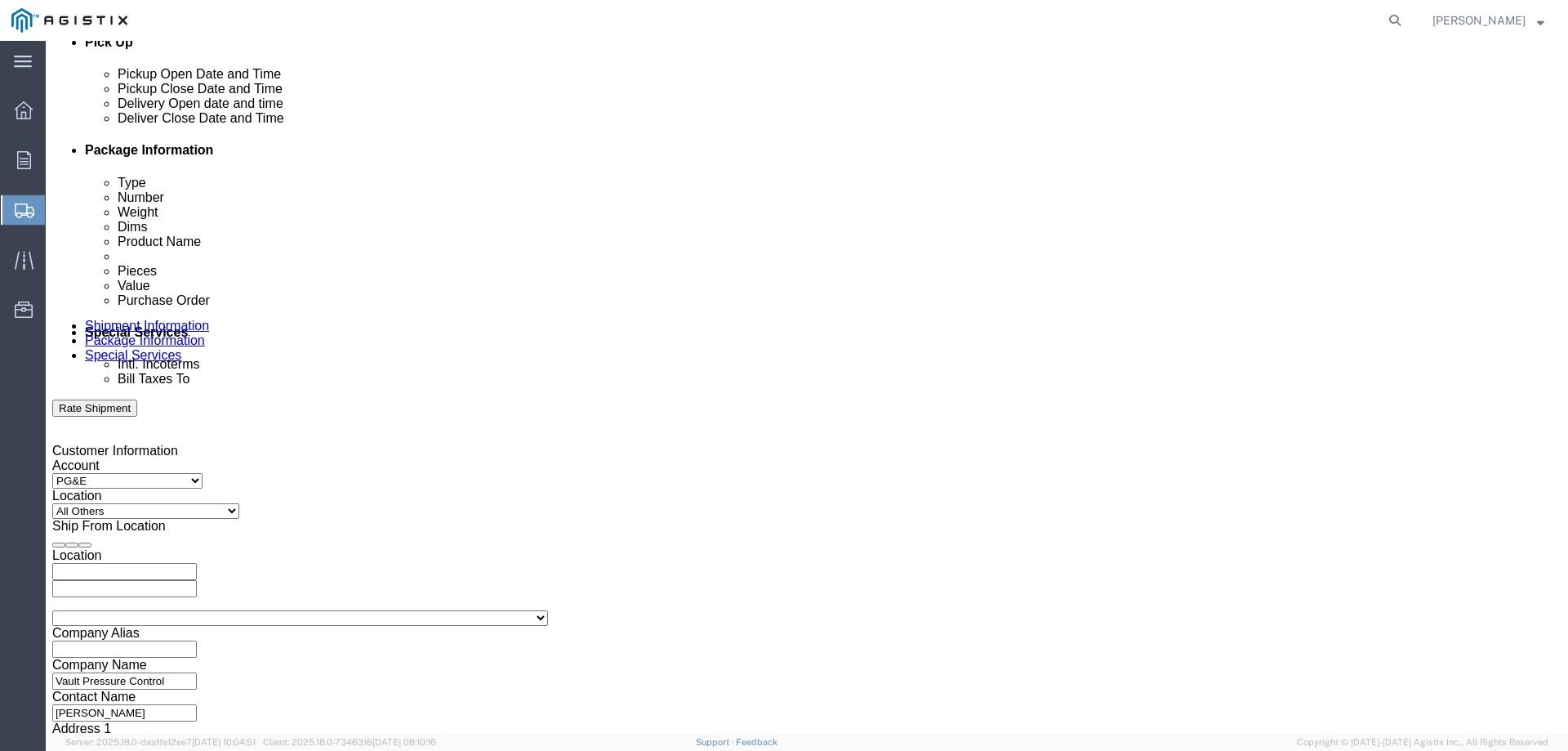
click input "text"
type input "2700972501"
click div "Select Account Type Activity ID Airline Appointment Number ASN Batch Request # …"
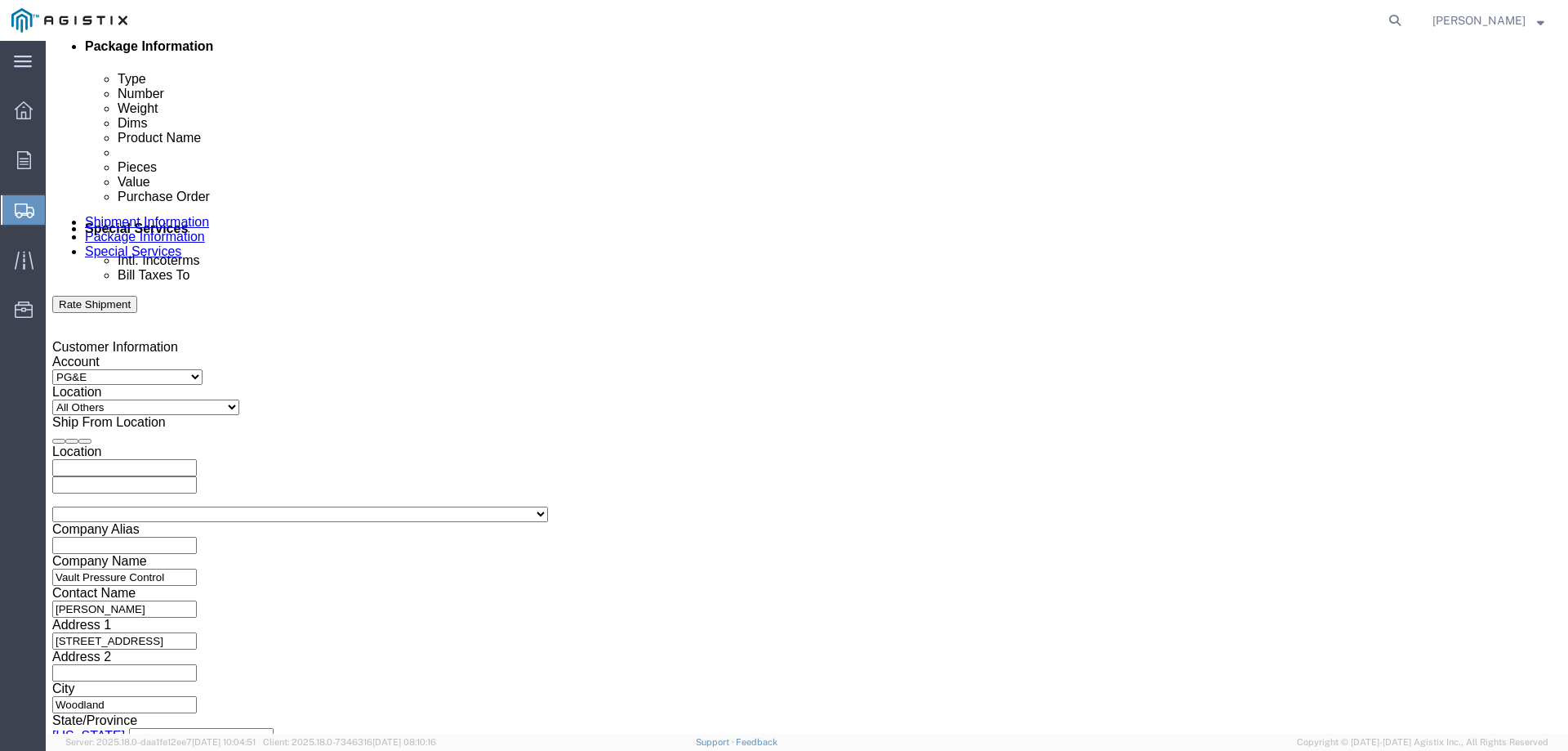
scroll to position [844, 0]
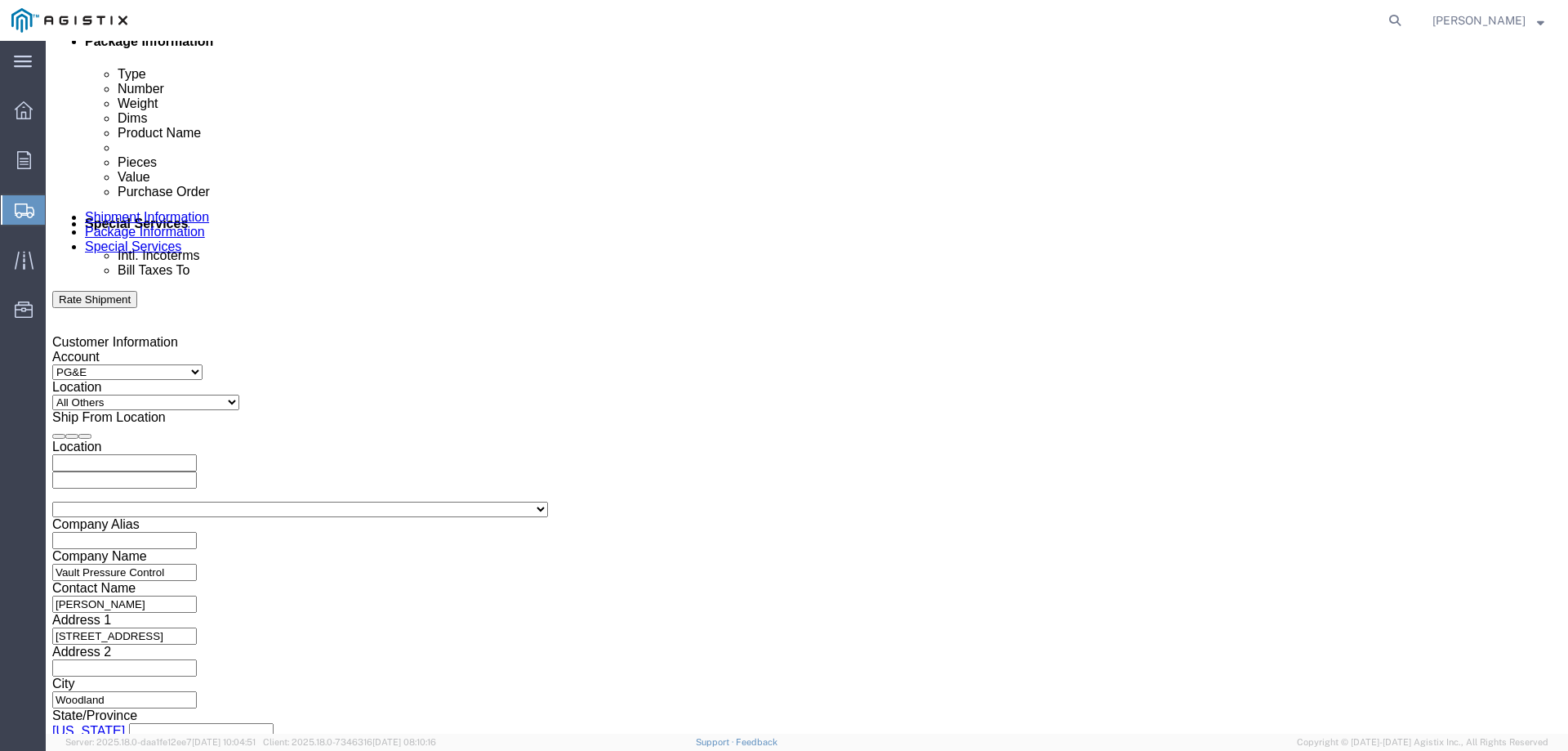
click button "Continue"
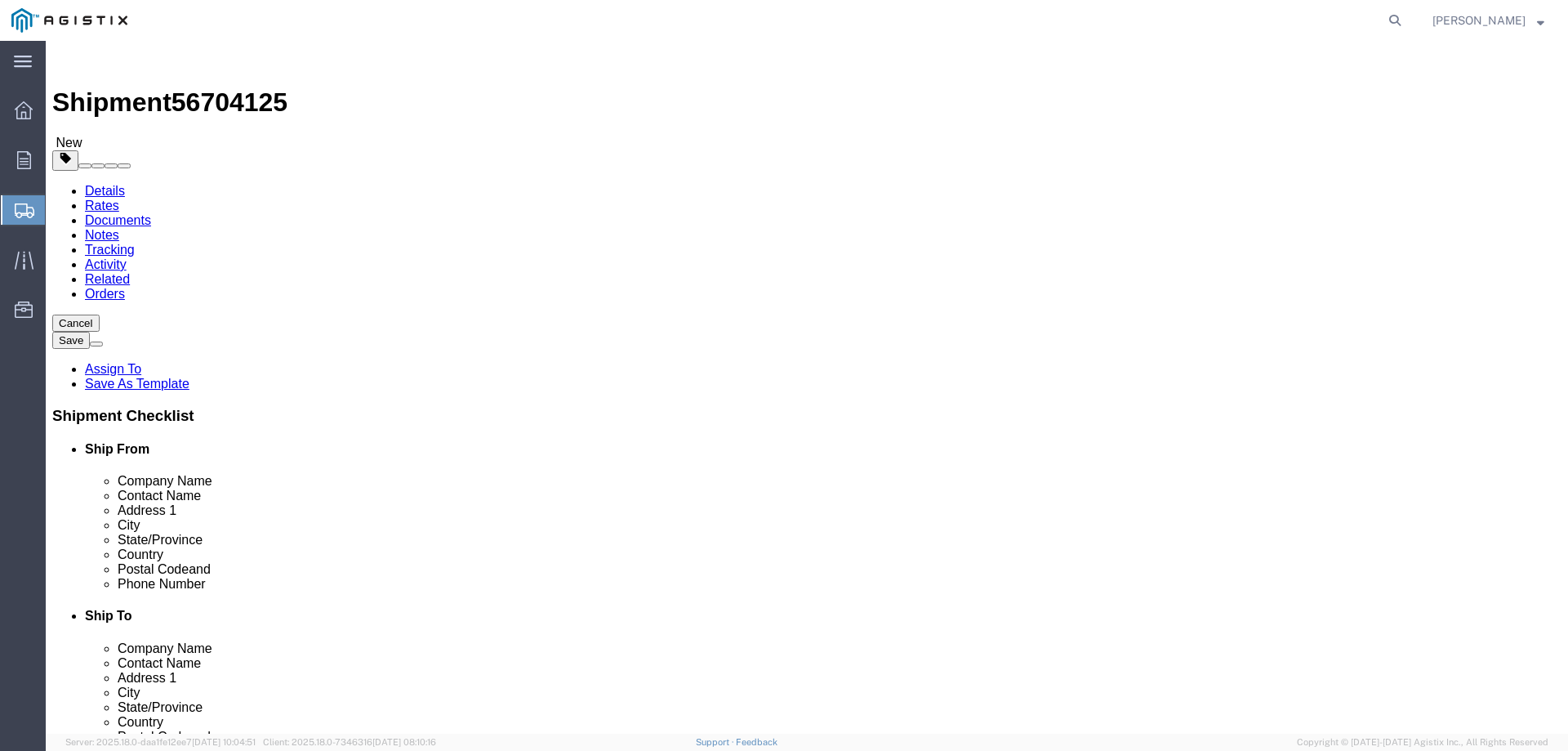
click select "Select Bulk Bundle(s) Cardboard Box(es) Carton(s) Crate(s) Drum(s) (Fiberboard)…"
select select "YRPK"
click select "Select Bulk Bundle(s) Cardboard Box(es) Carton(s) Crate(s) Drum(s) (Fiberboard)…"
click input "text"
type input "48"
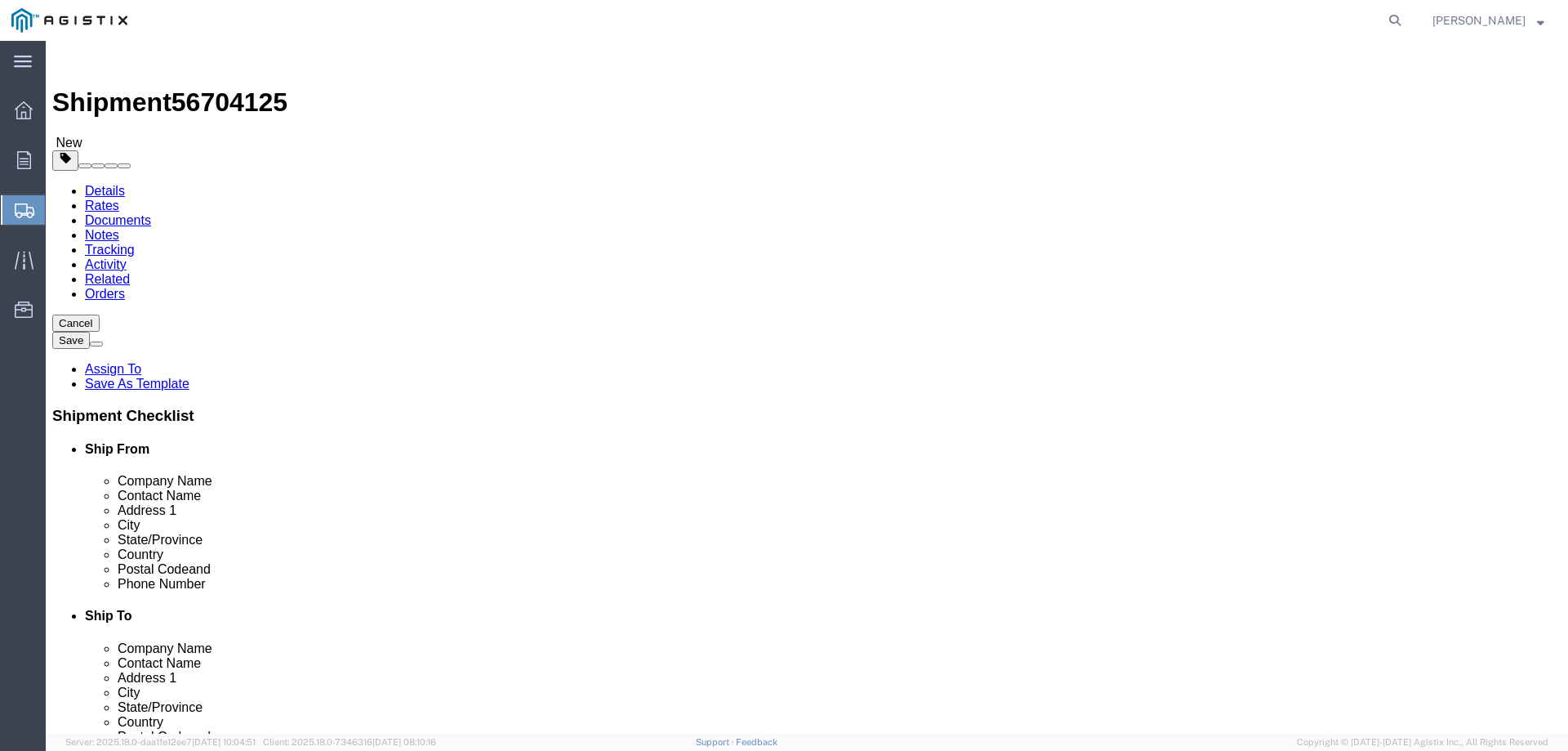
type input "48"
type input "52"
click input "0.00"
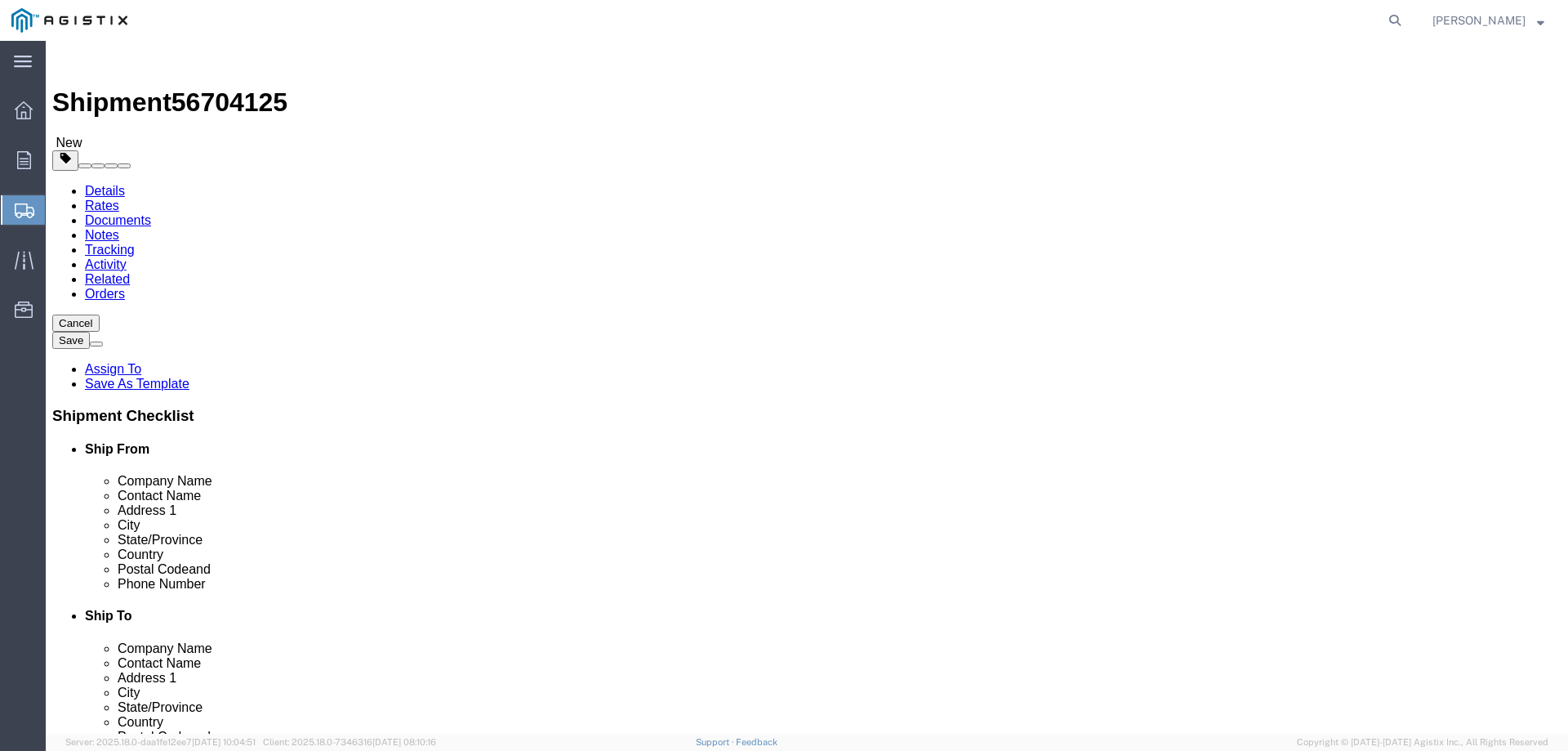
click input "0.00"
drag, startPoint x: 259, startPoint y: 381, endPoint x: 237, endPoint y: 382, distance: 22.0
click input "0.00"
type input "0"
type input "2200"
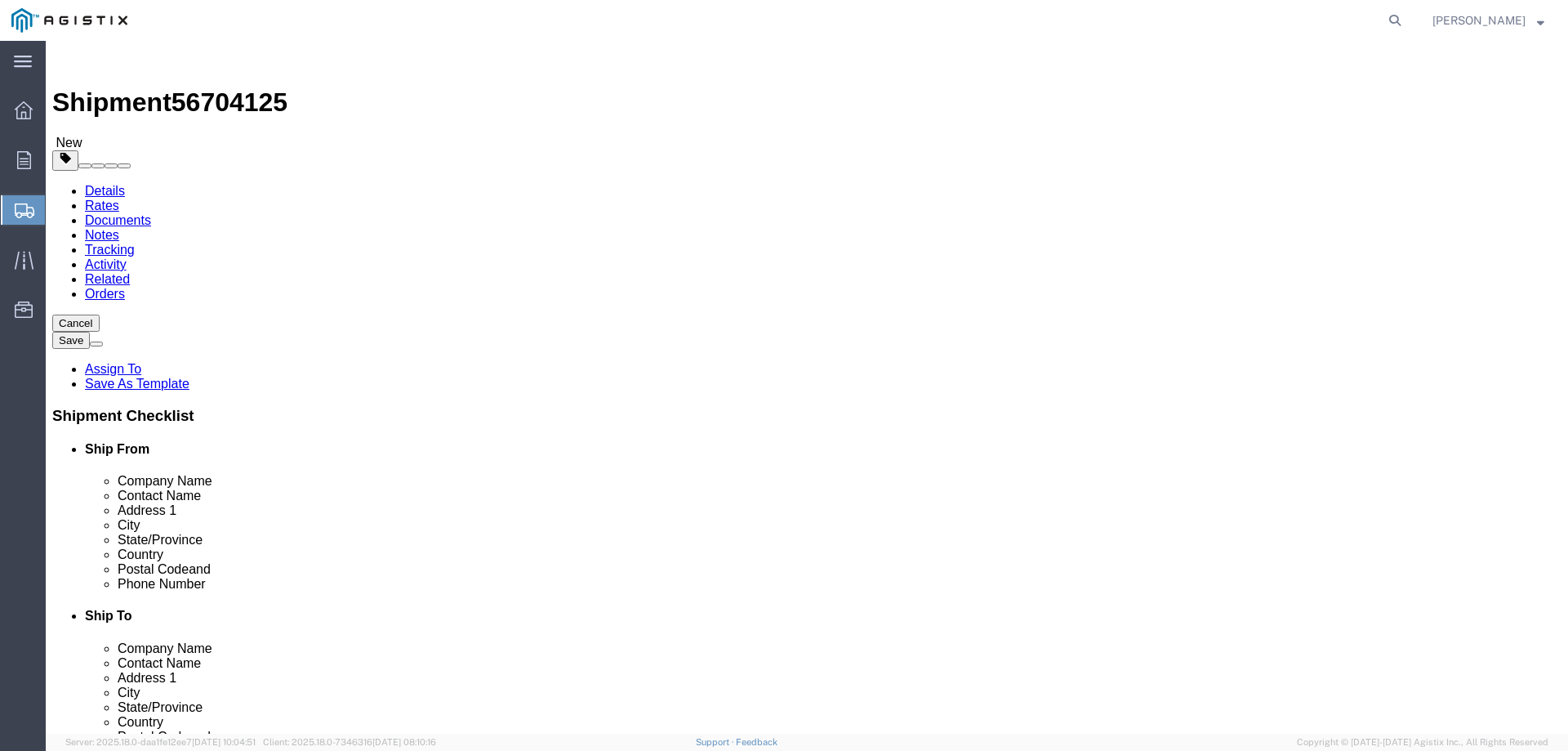
click span
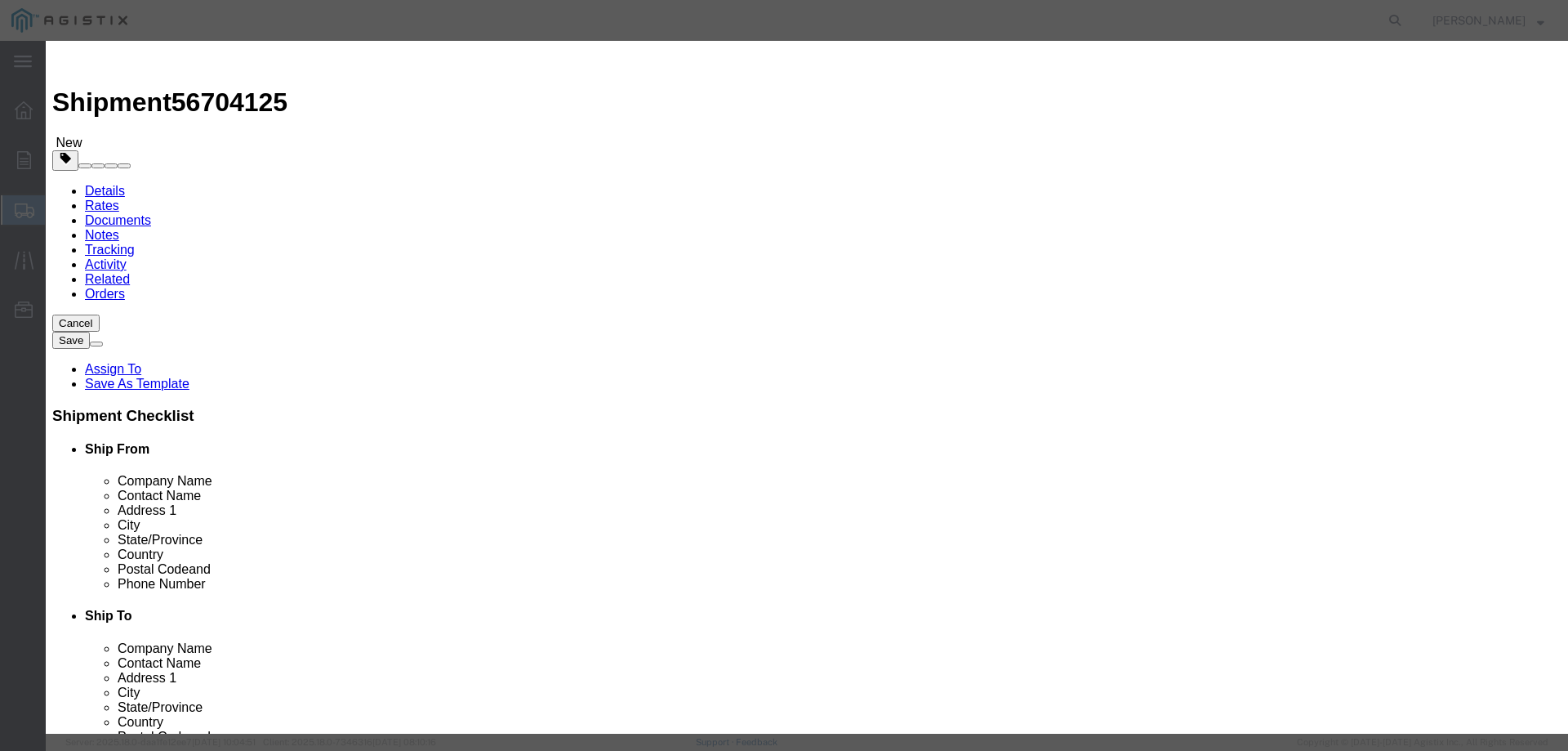
click input "text"
type input "Empty Tree Skid"
type input "1"
click input "text"
type input "10000"
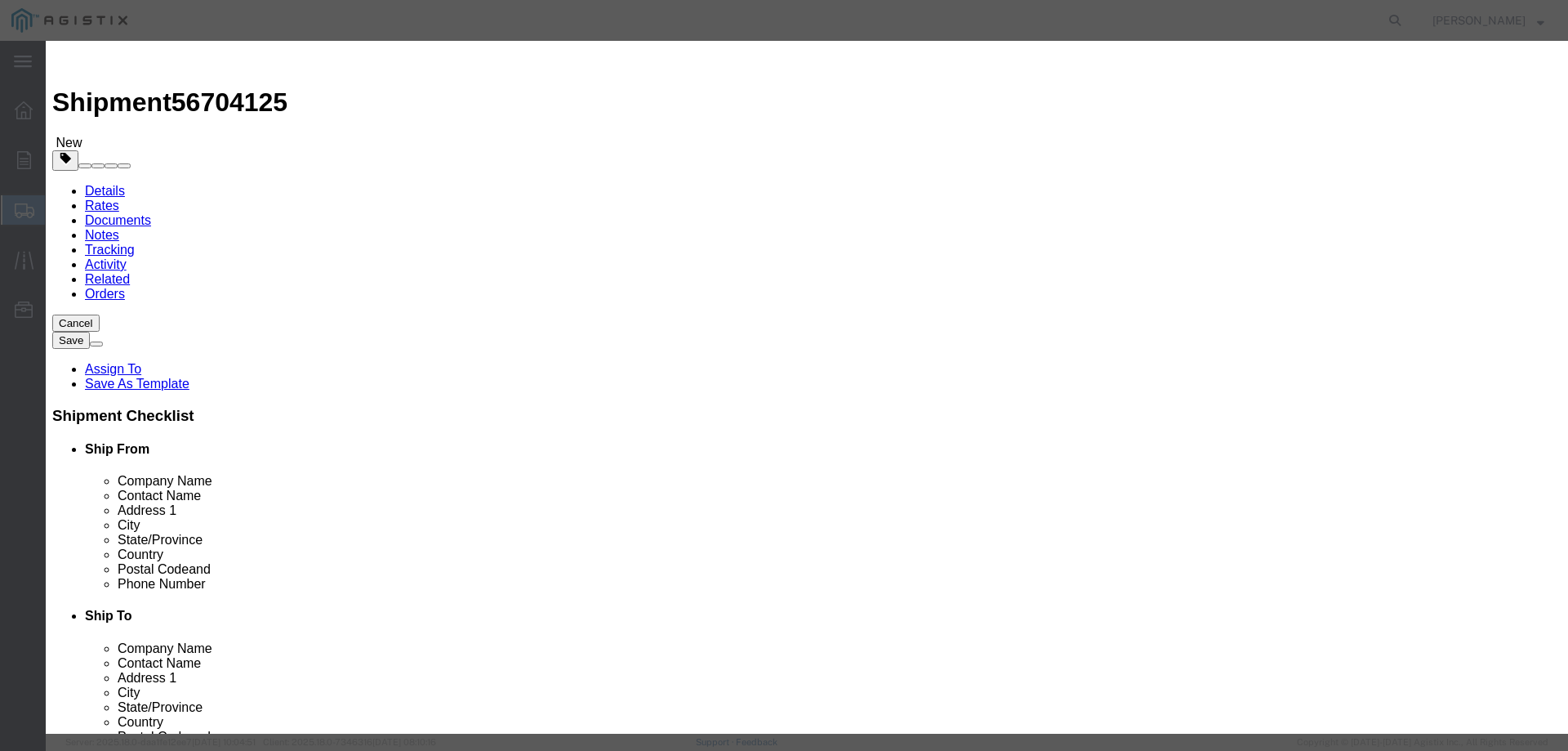
click select "Select 50 55 60 65 70 85 92.5 100 125 175 250 300 400"
select select "70"
click select "Select 50 55 60 65 70 85 92.5 100 125 175 250 300 400"
click button "Save & Close"
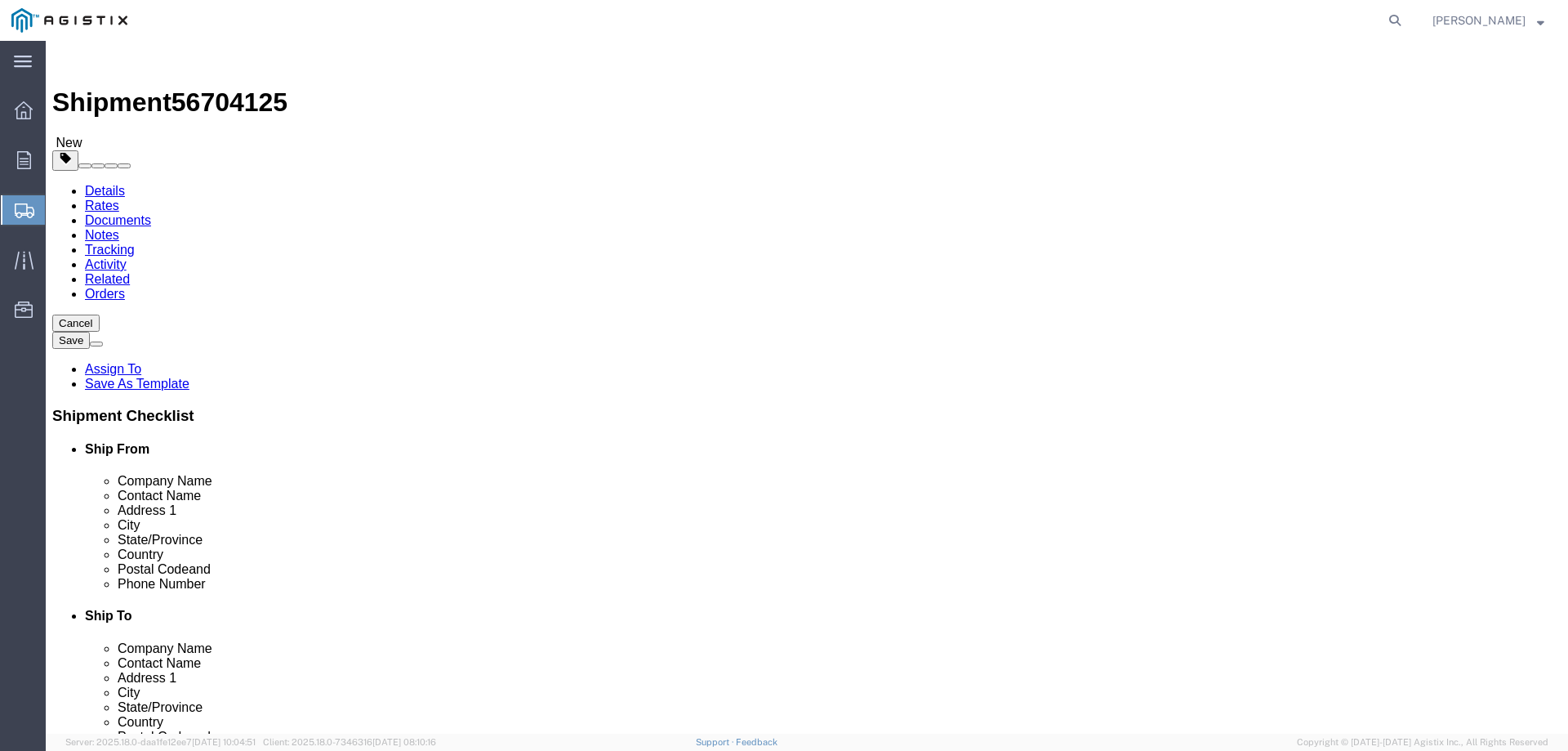
click span "button"
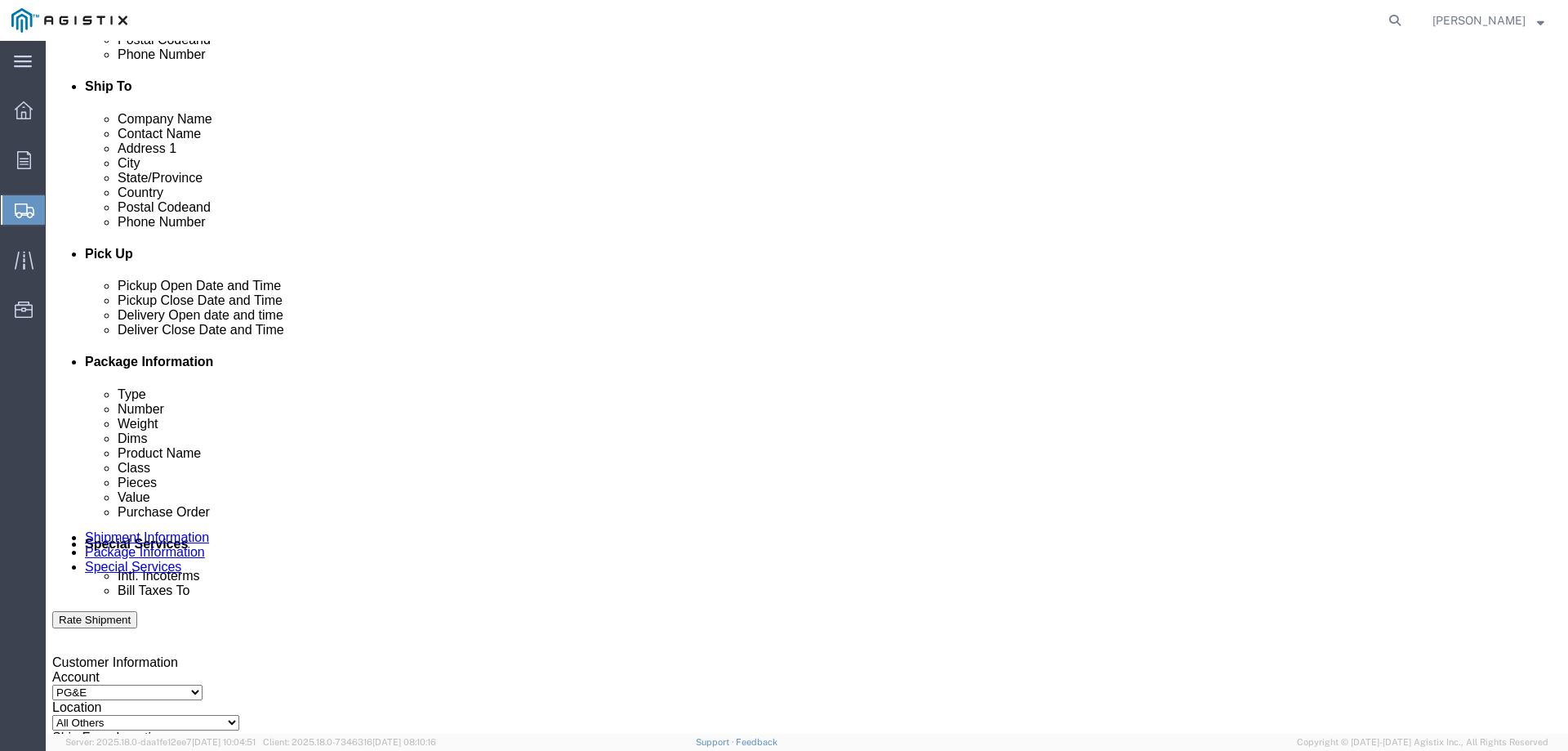
scroll to position [535, 0]
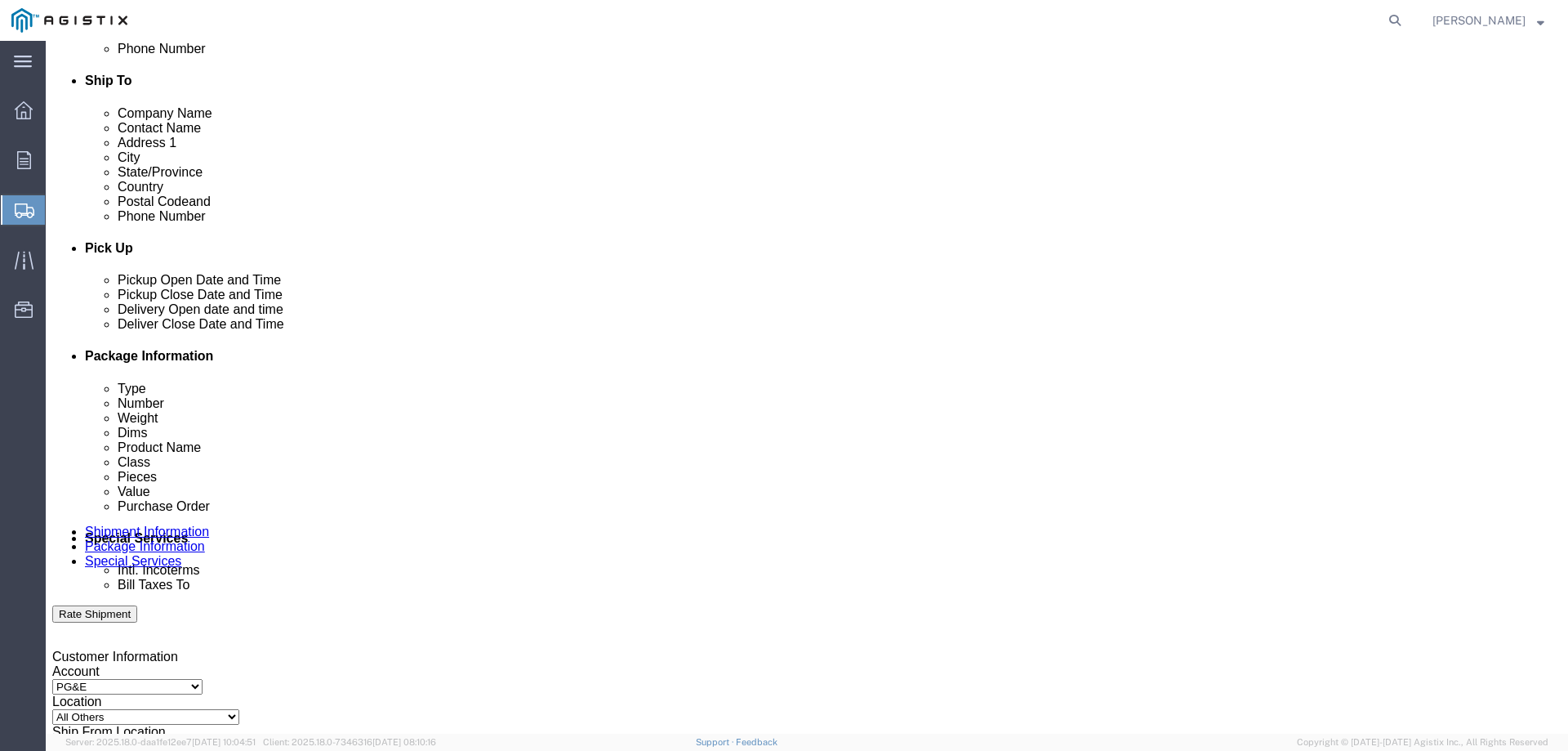
click link "Add Package"
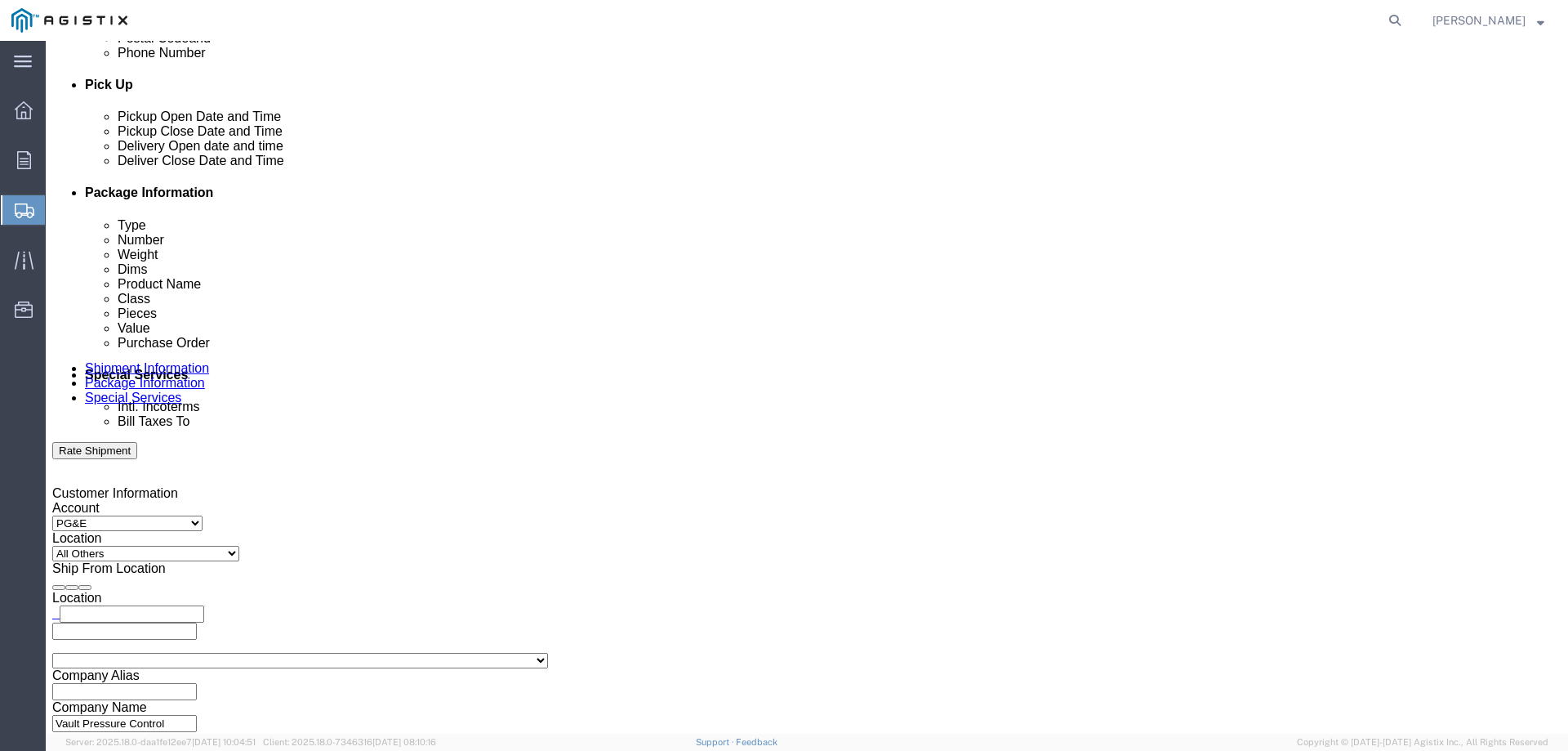
scroll to position [720, 0]
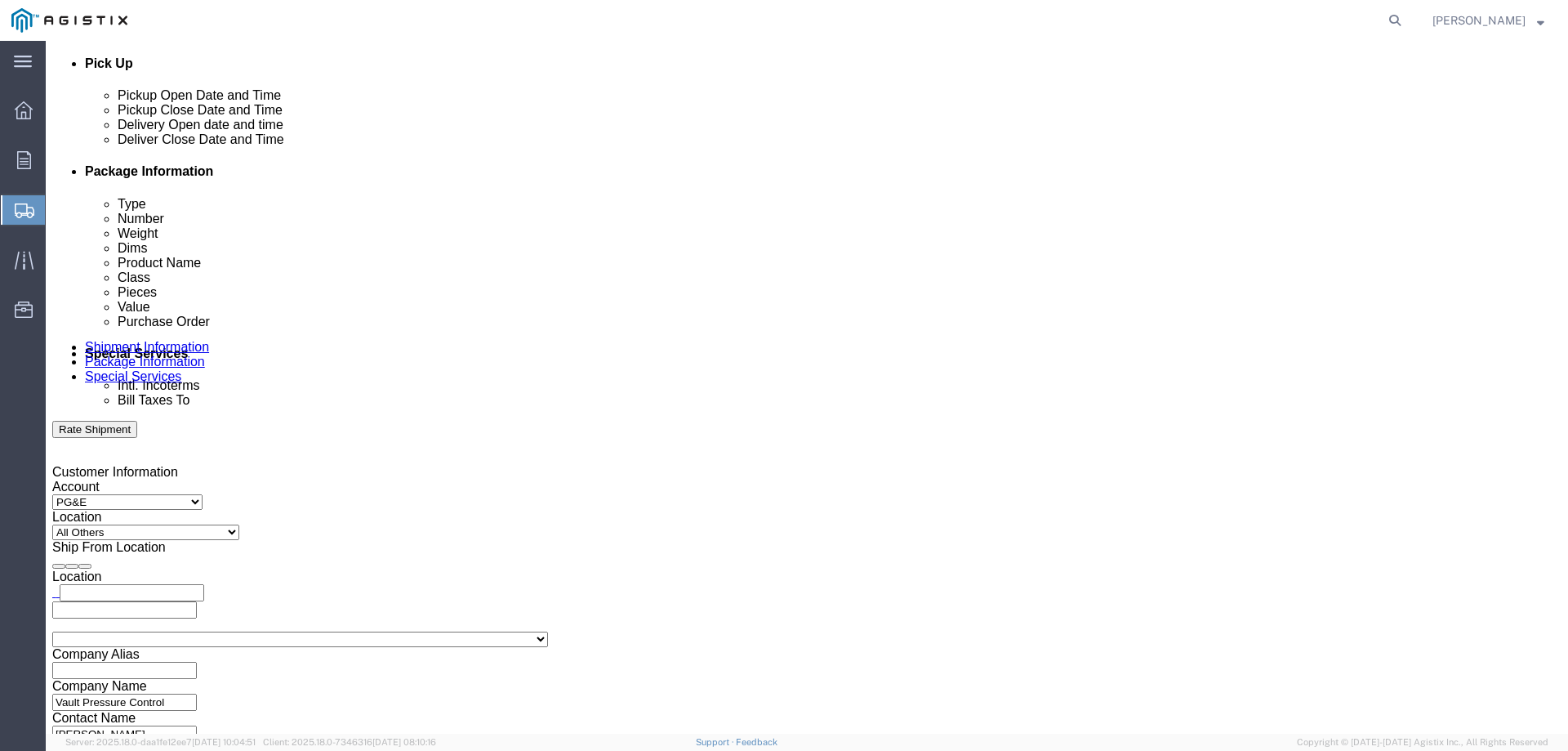
click select "Select Bulk Bundle(s) Cardboard Box(es) Carton(s) Crate(s) Drum(s) (Fiberboard)…"
select select "YRPK"
click select "Select Bulk Bundle(s) Cardboard Box(es) Carton(s) Crate(s) Drum(s) (Fiberboard)…"
click input "text"
type input "72"
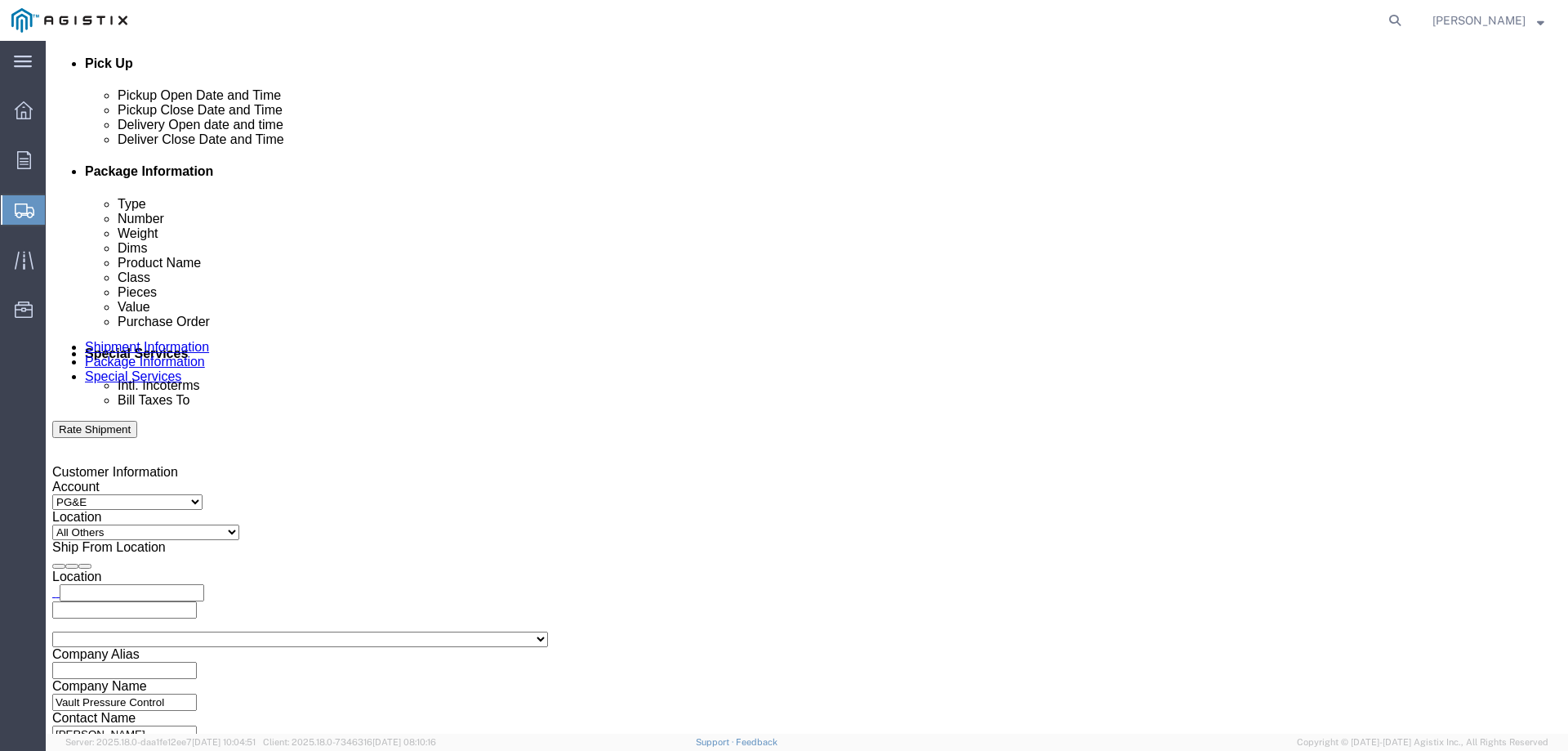
type input "72"
type input "35"
click input "0.00"
type input "3000"
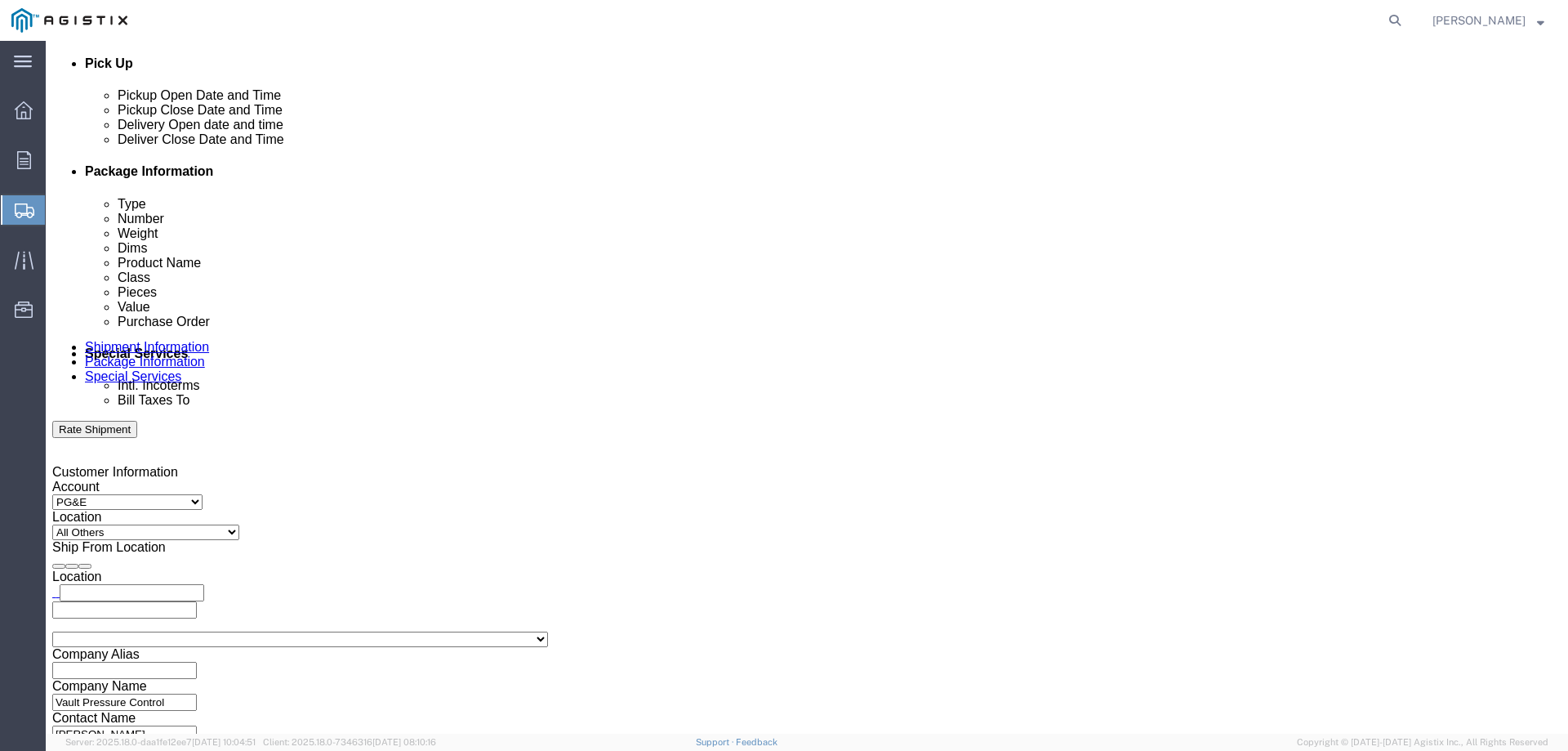
click link "Add Content"
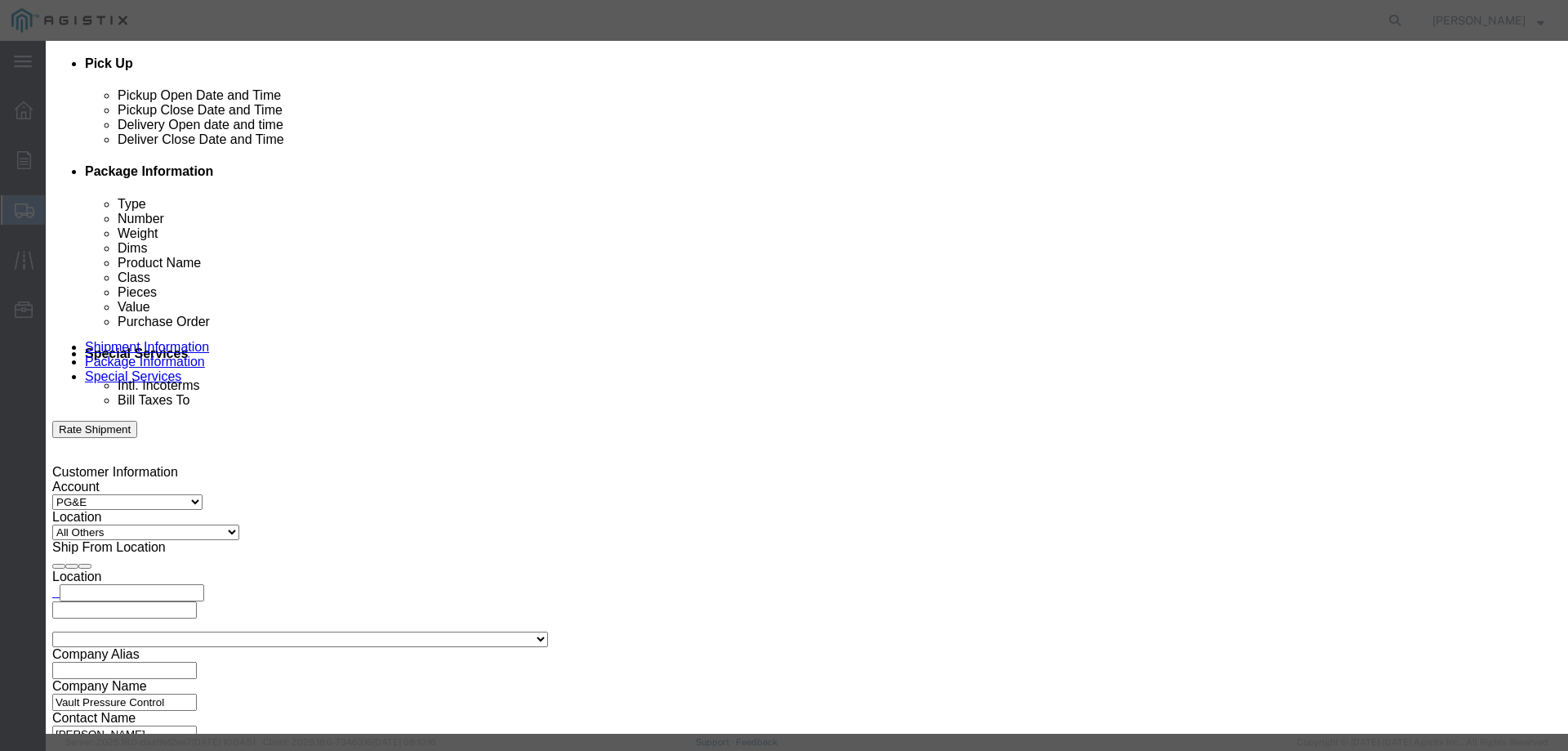
click input "text"
type input "e"
type input "EMPTY WELLHEAD SKID"
click input "0"
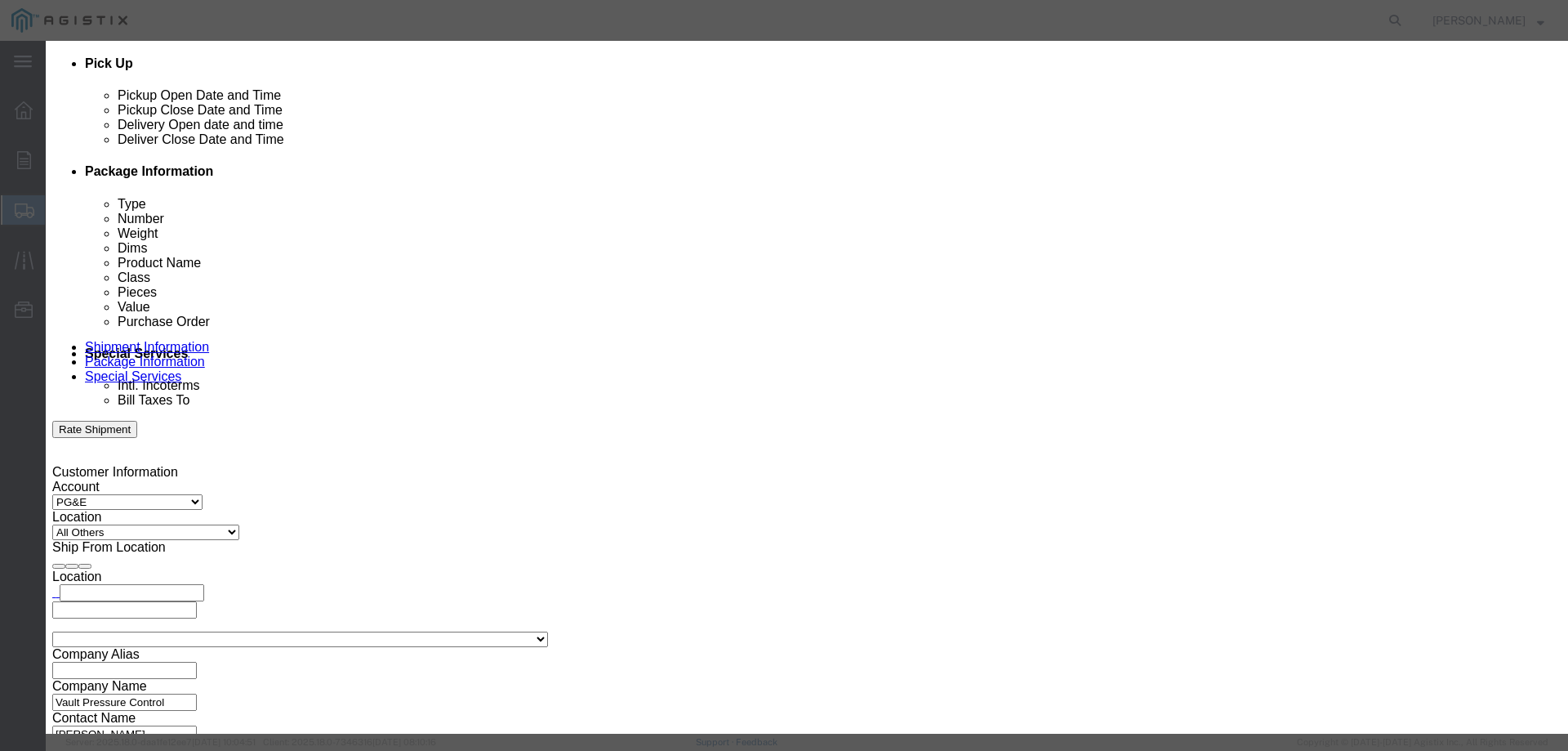
type input "1"
click input "text"
type input "10000"
drag, startPoint x: 556, startPoint y: 219, endPoint x: 554, endPoint y: 229, distance: 10.2
click select "Select 50 55 60 65 70 85 92.5 100 125 175 250 300 400"
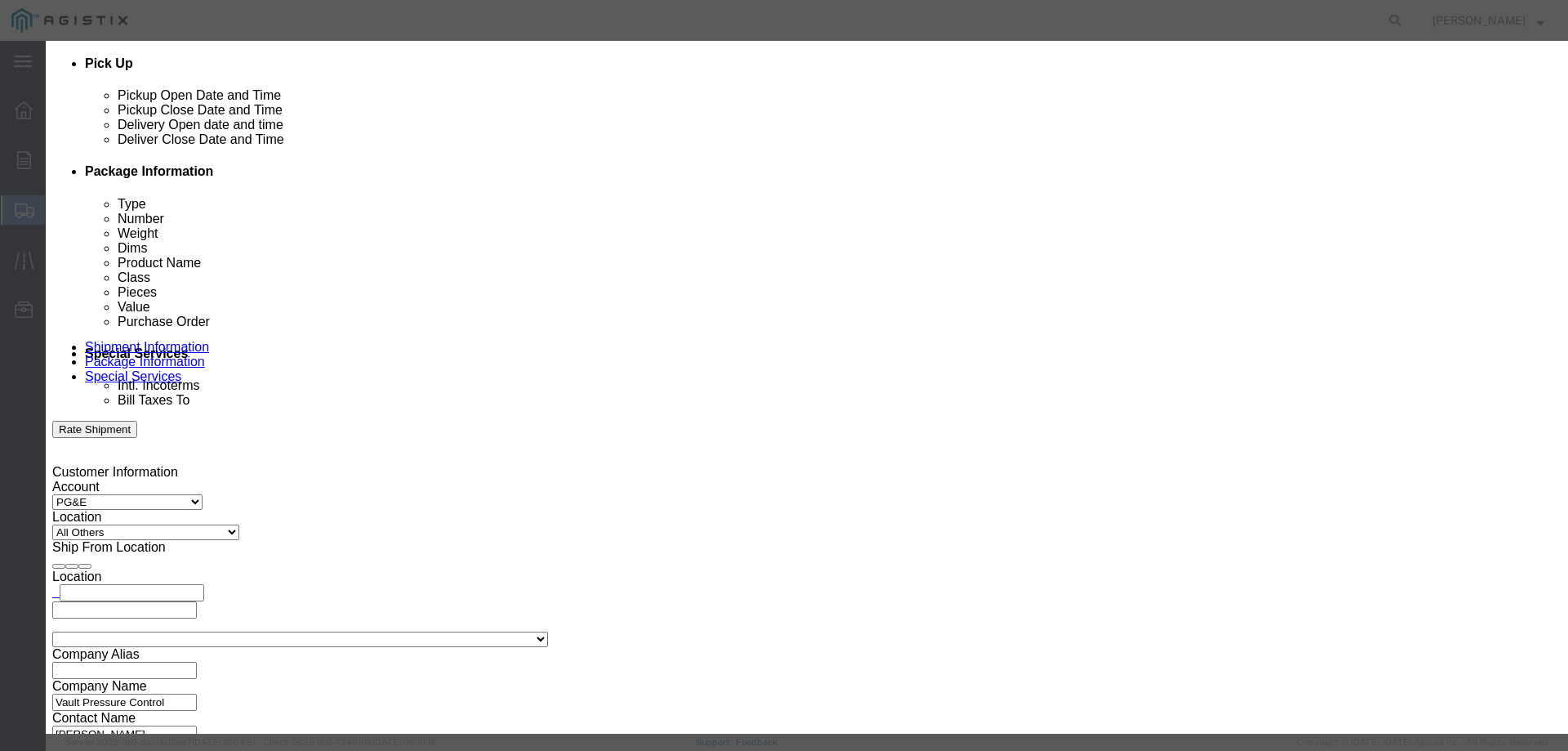
select select "70"
click select "Select 50 55 60 65 70 85 92.5 100 125 175 250 300 400"
click button "Save & Close"
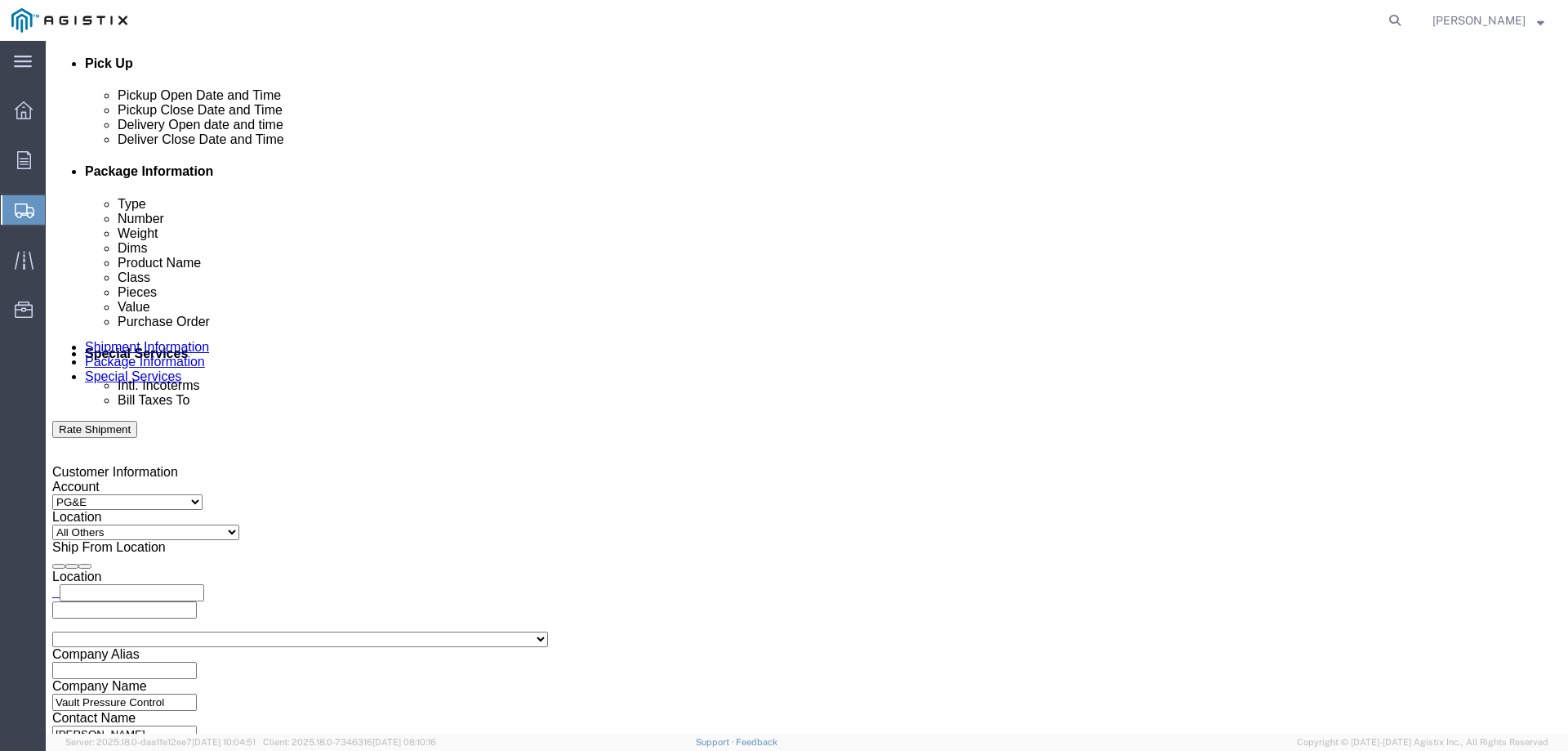
click span "button"
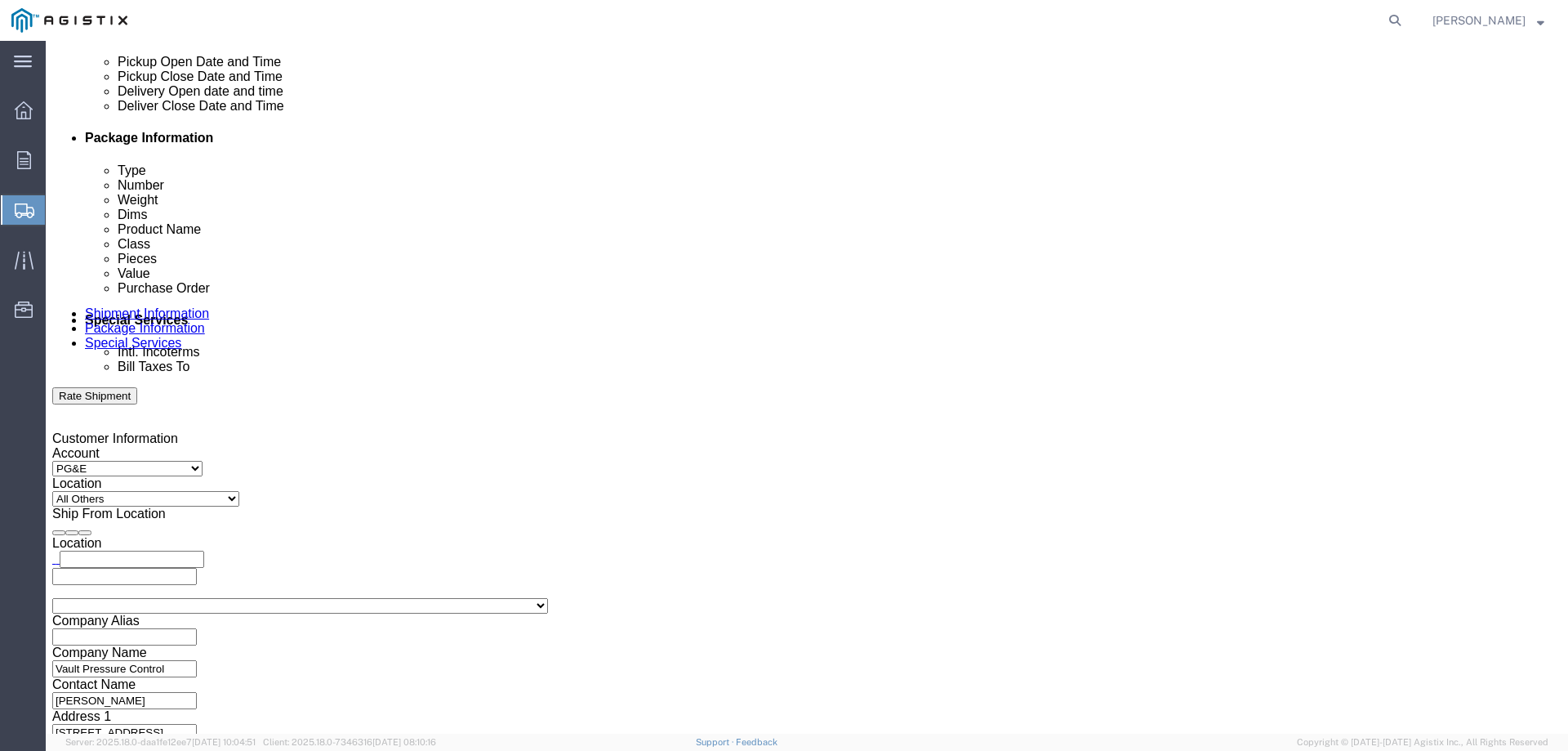
scroll to position [688, 0]
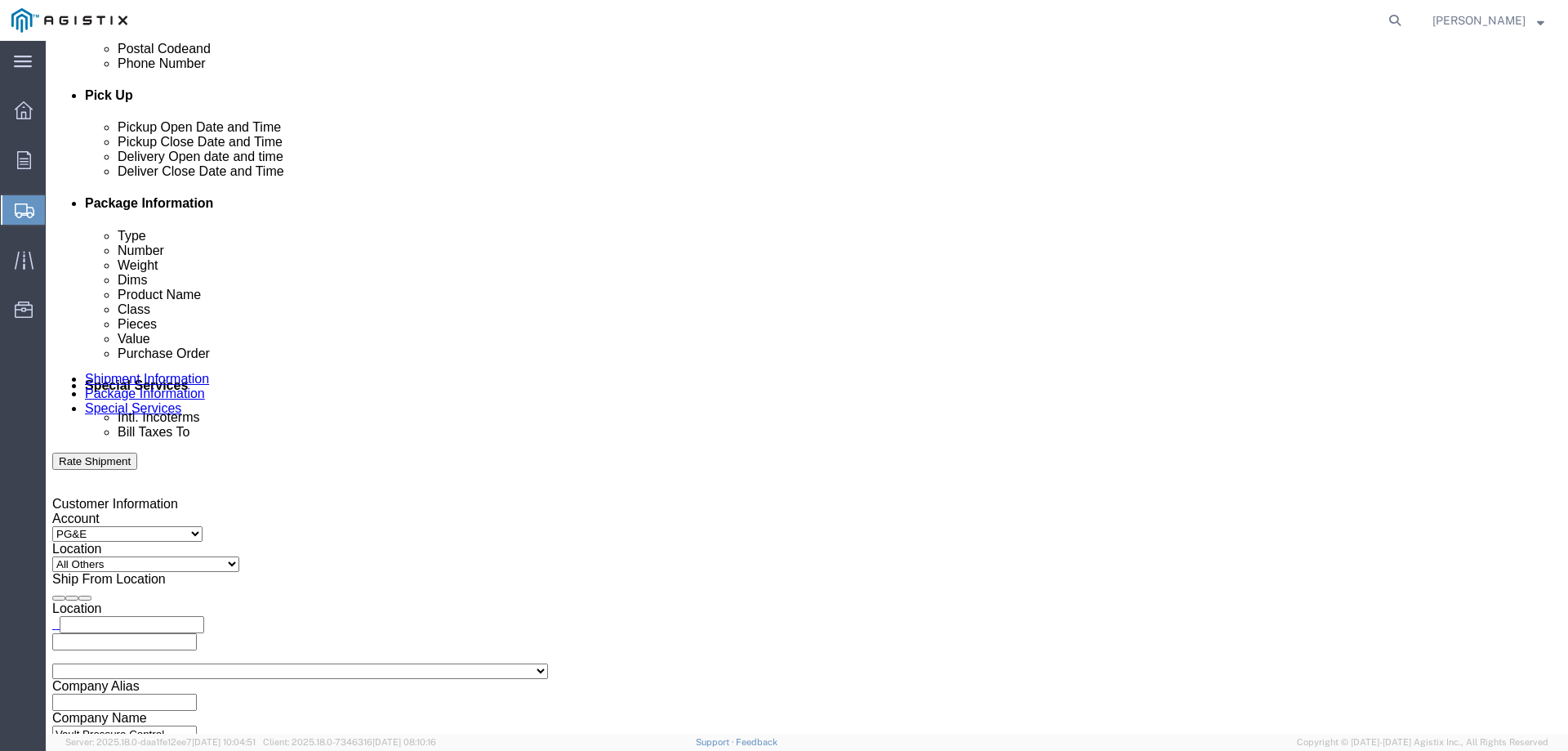
click span "button"
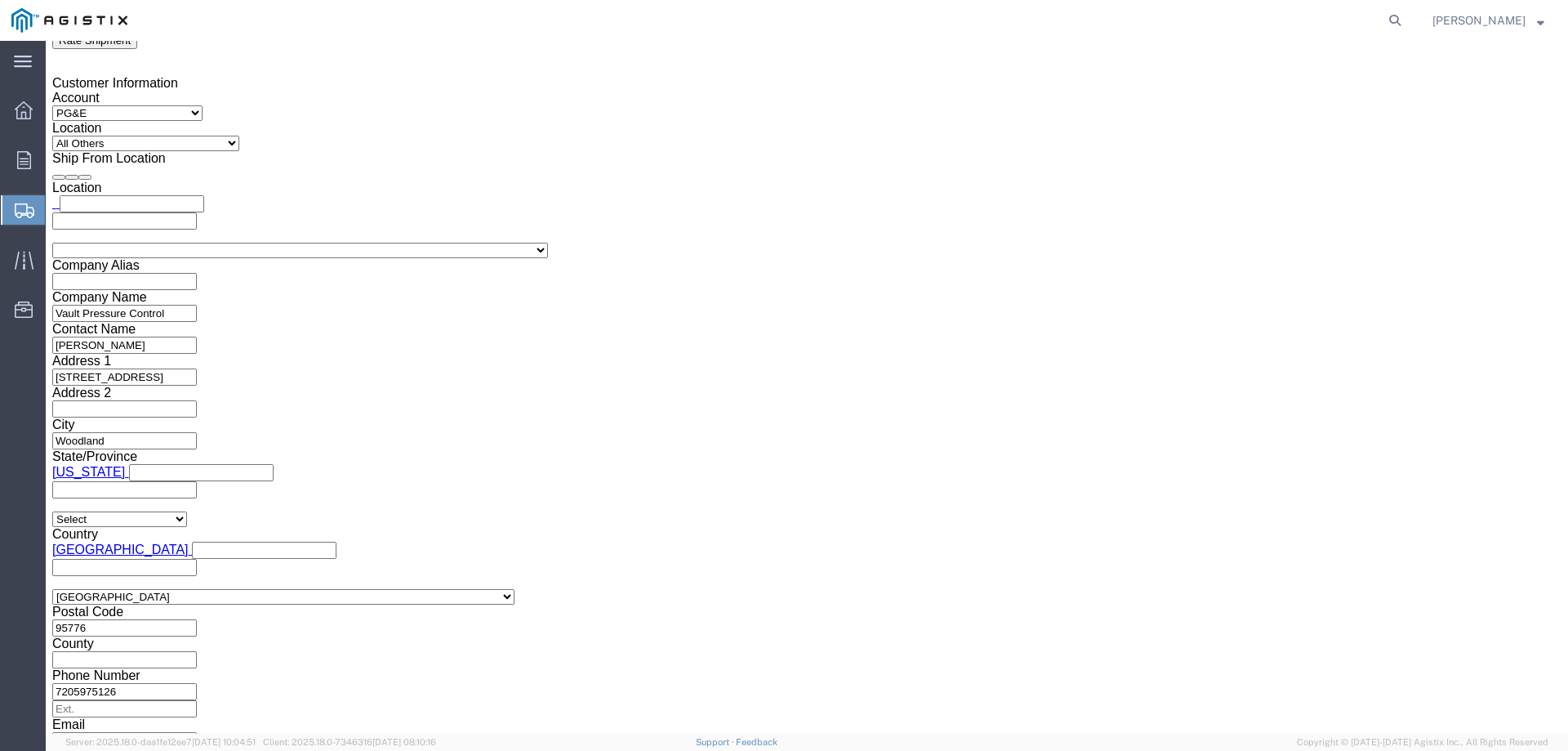
scroll to position [1203, 0]
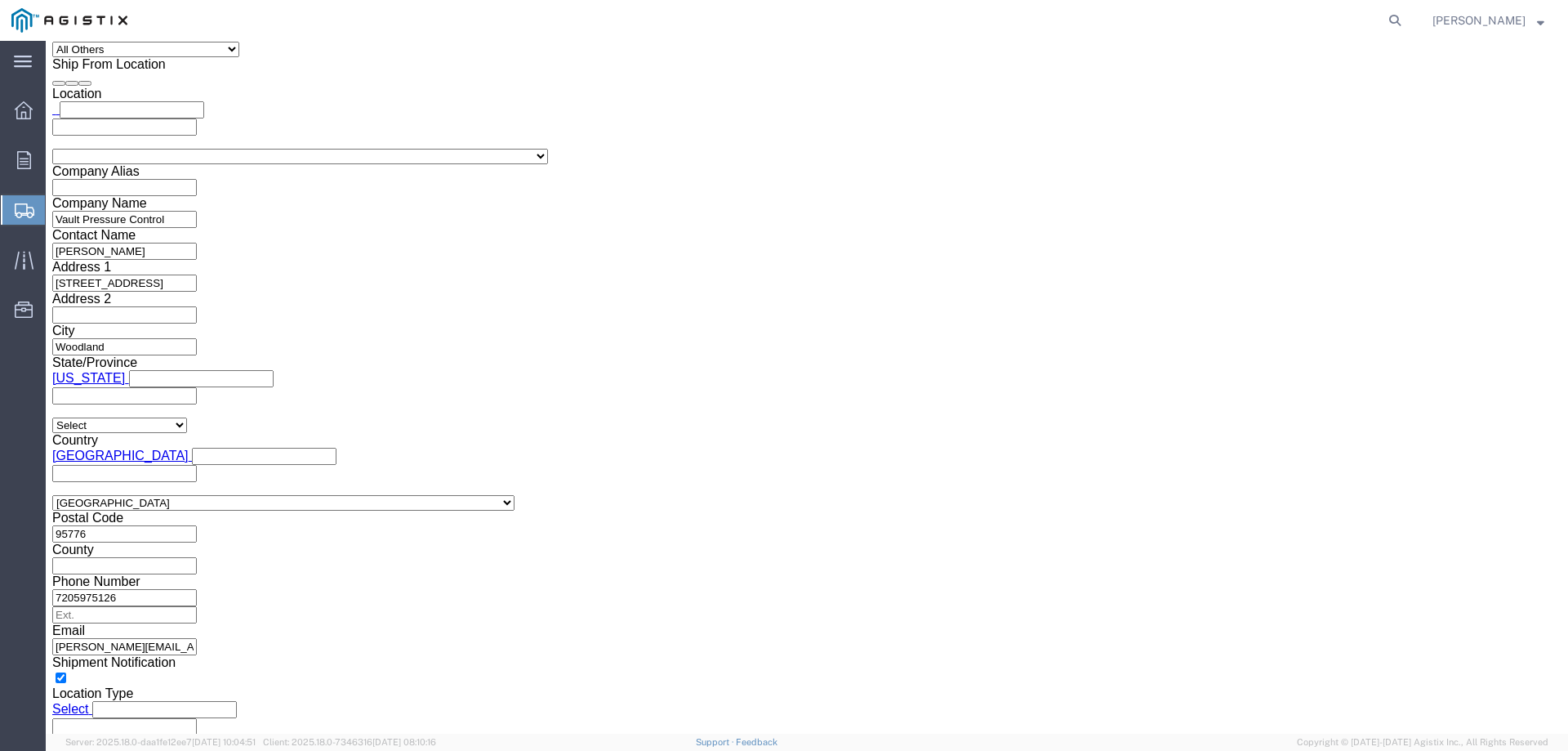
click button "Continue"
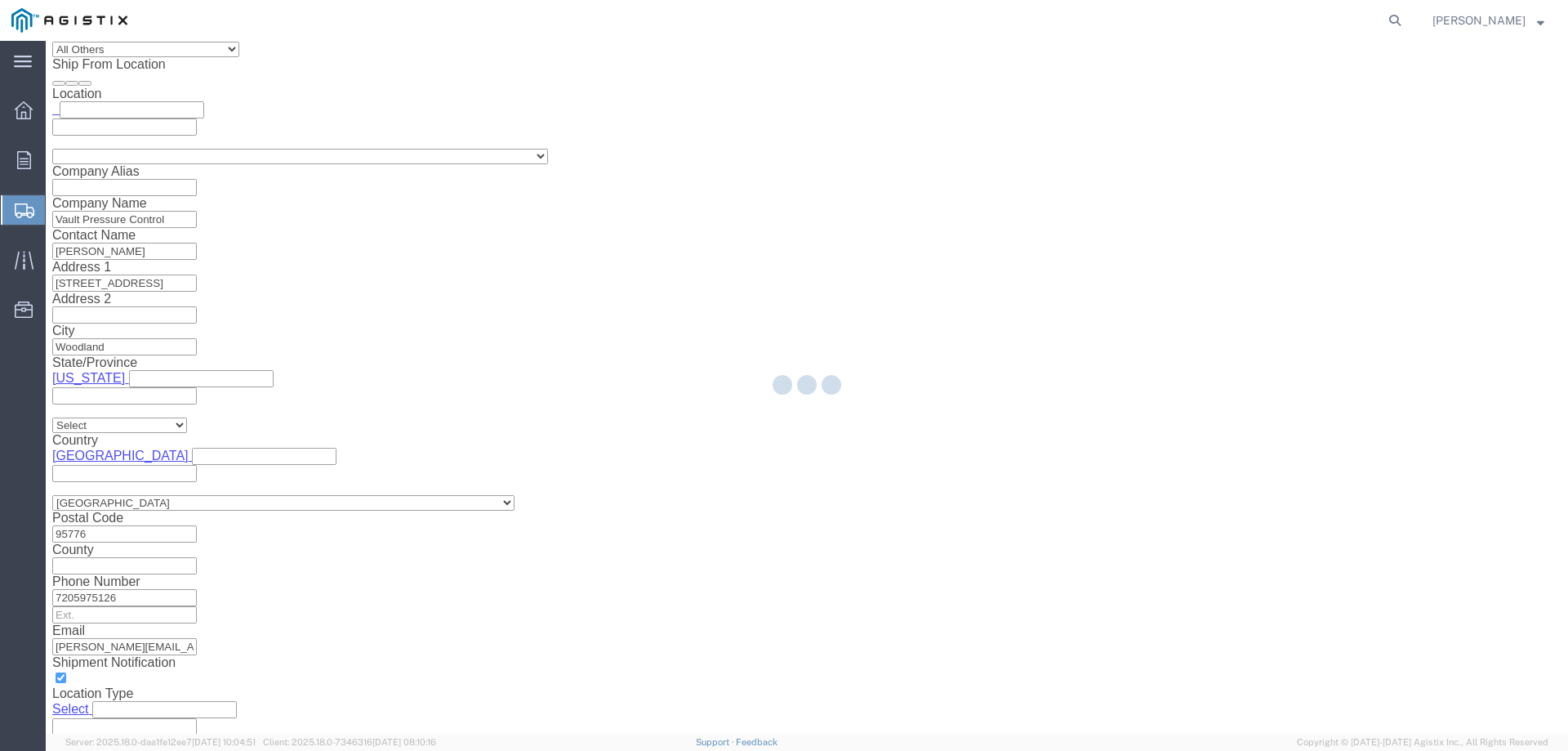
select select
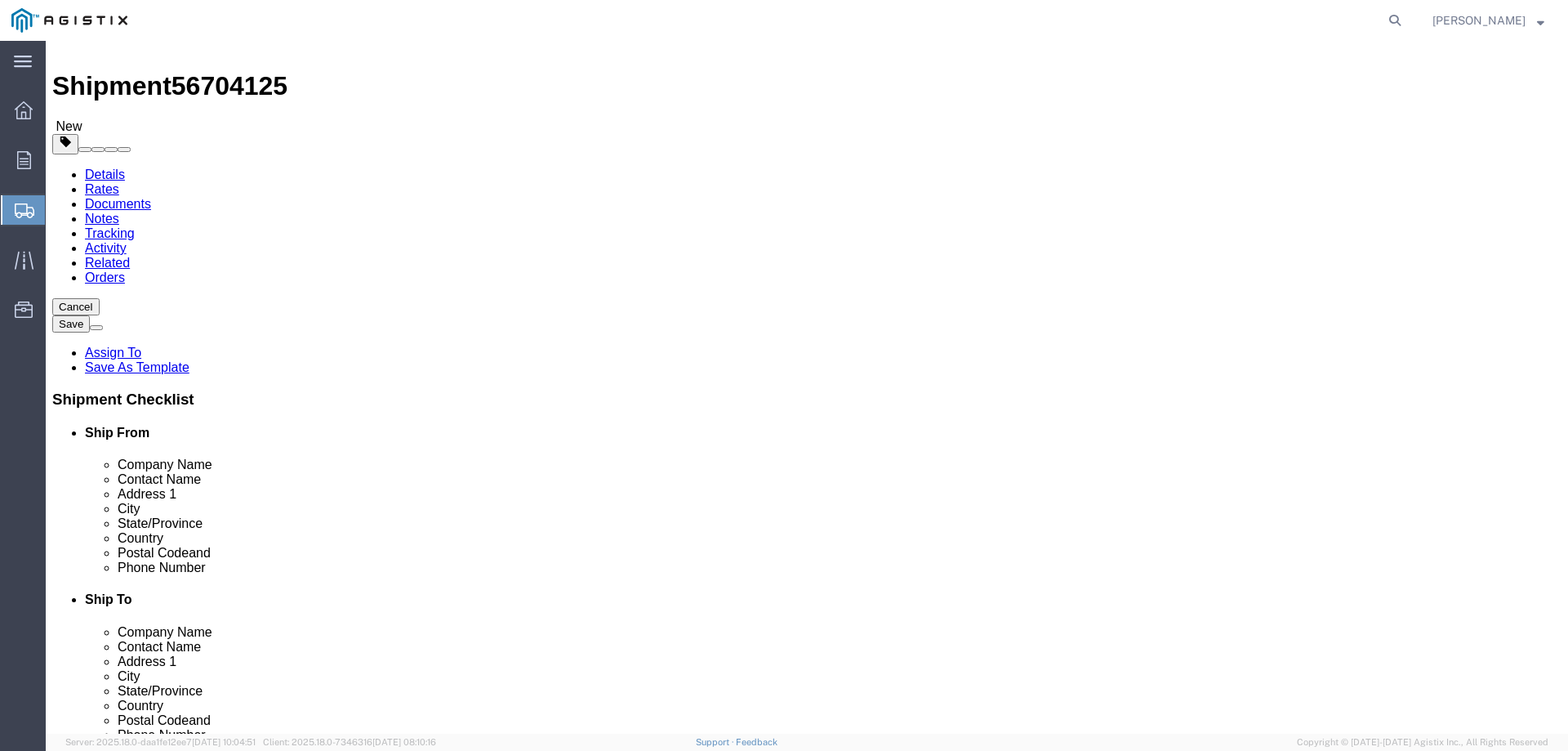
scroll to position [0, 0]
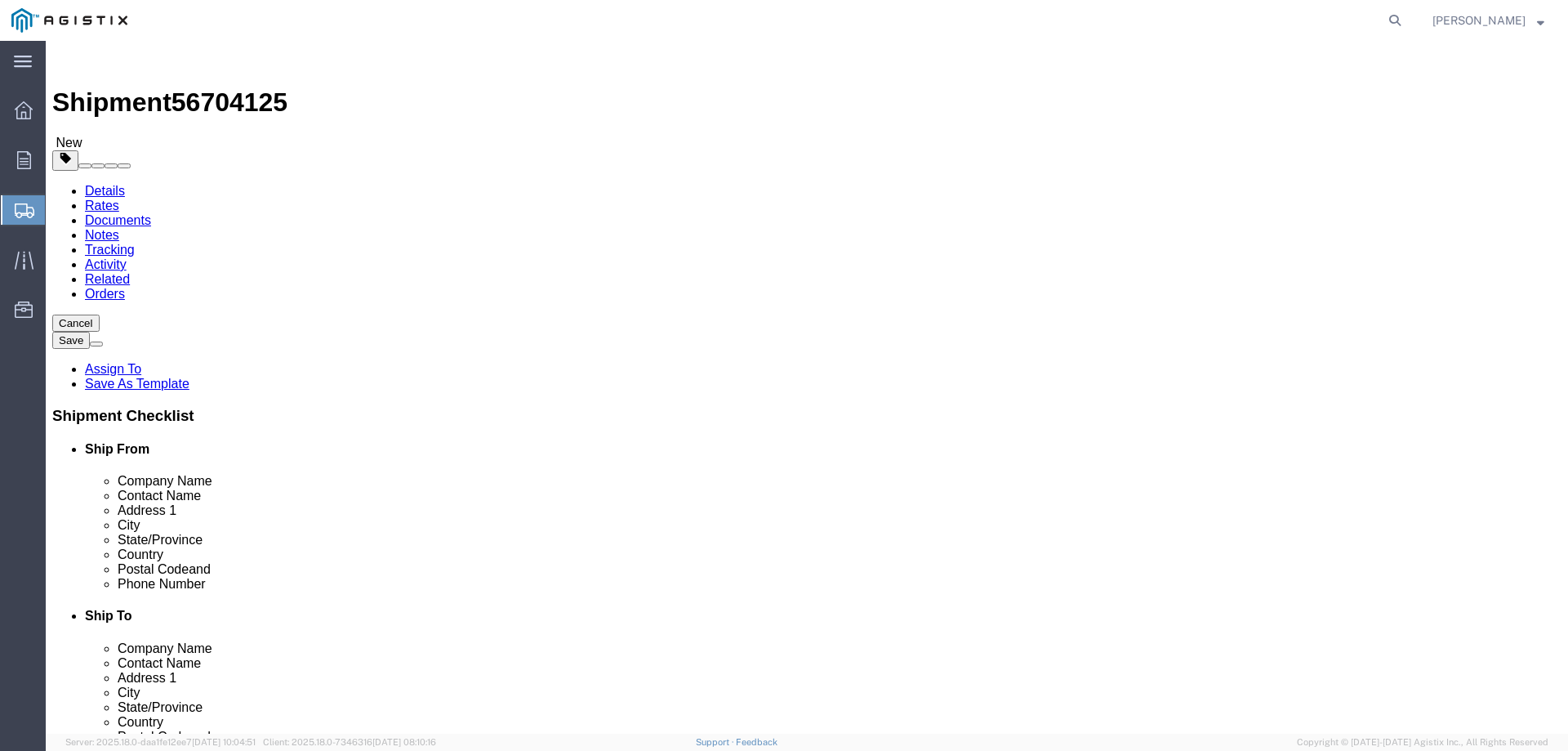
click textarea
type textarea "Call [PERSON_NAME] 2 hours prior to schedule pickup. Must be flatbed to load fr…"
click textarea
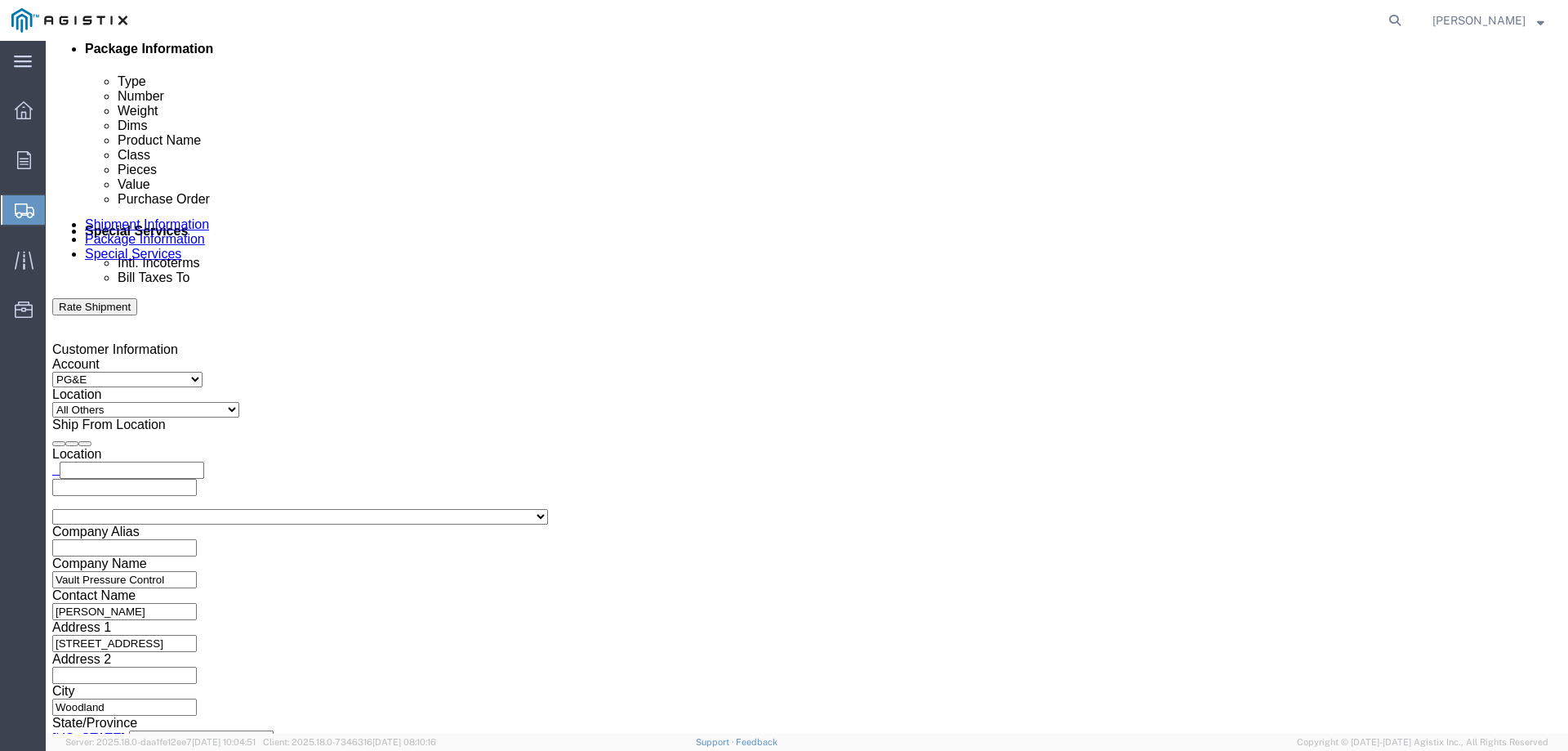
scroll to position [899, 0]
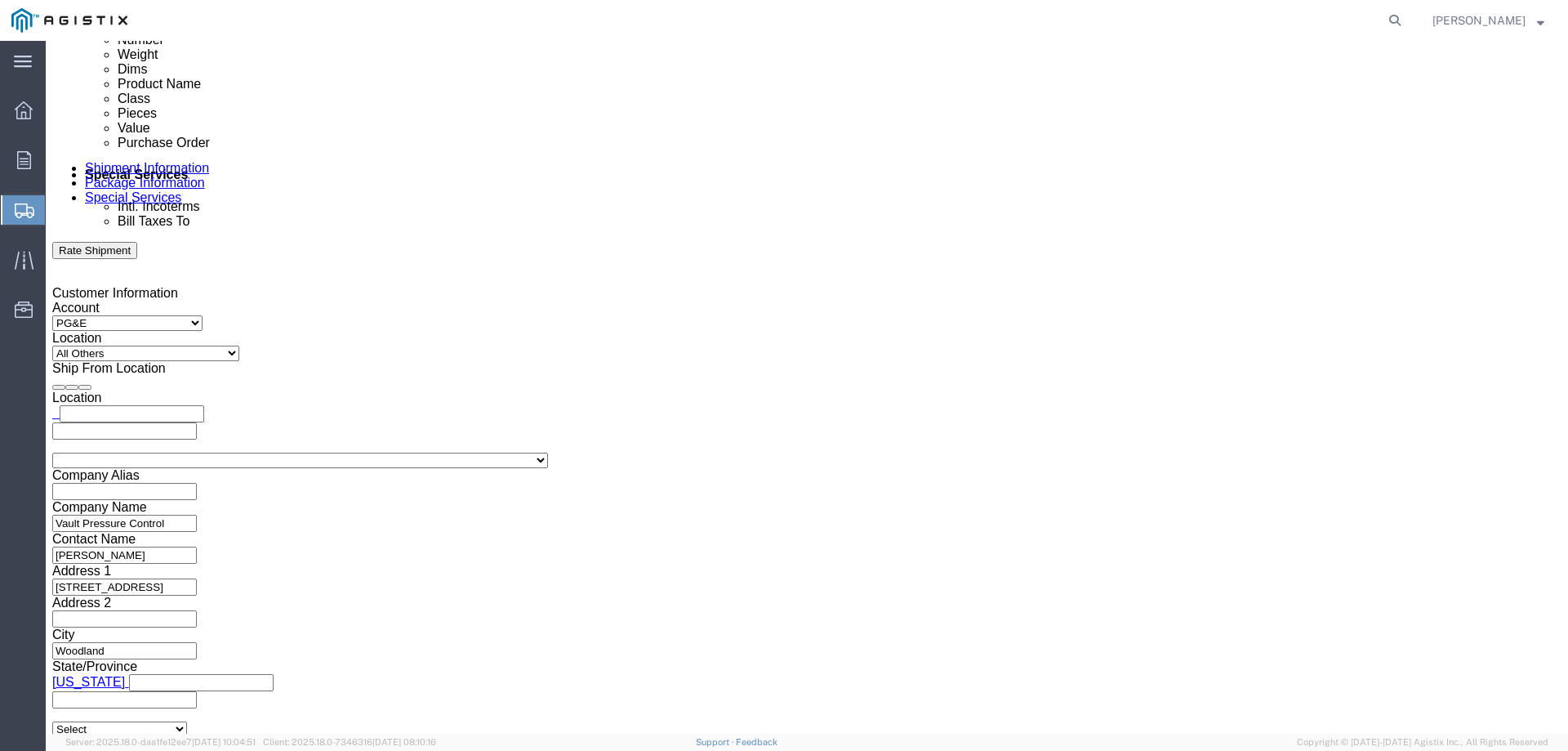
type textarea "Please call Dakota to schedule delivery."
click input "text"
type input "[PERSON_NAME][EMAIL_ADDRESS][PERSON_NAME][DOMAIN_NAME]"
click label "Include shipping documents"
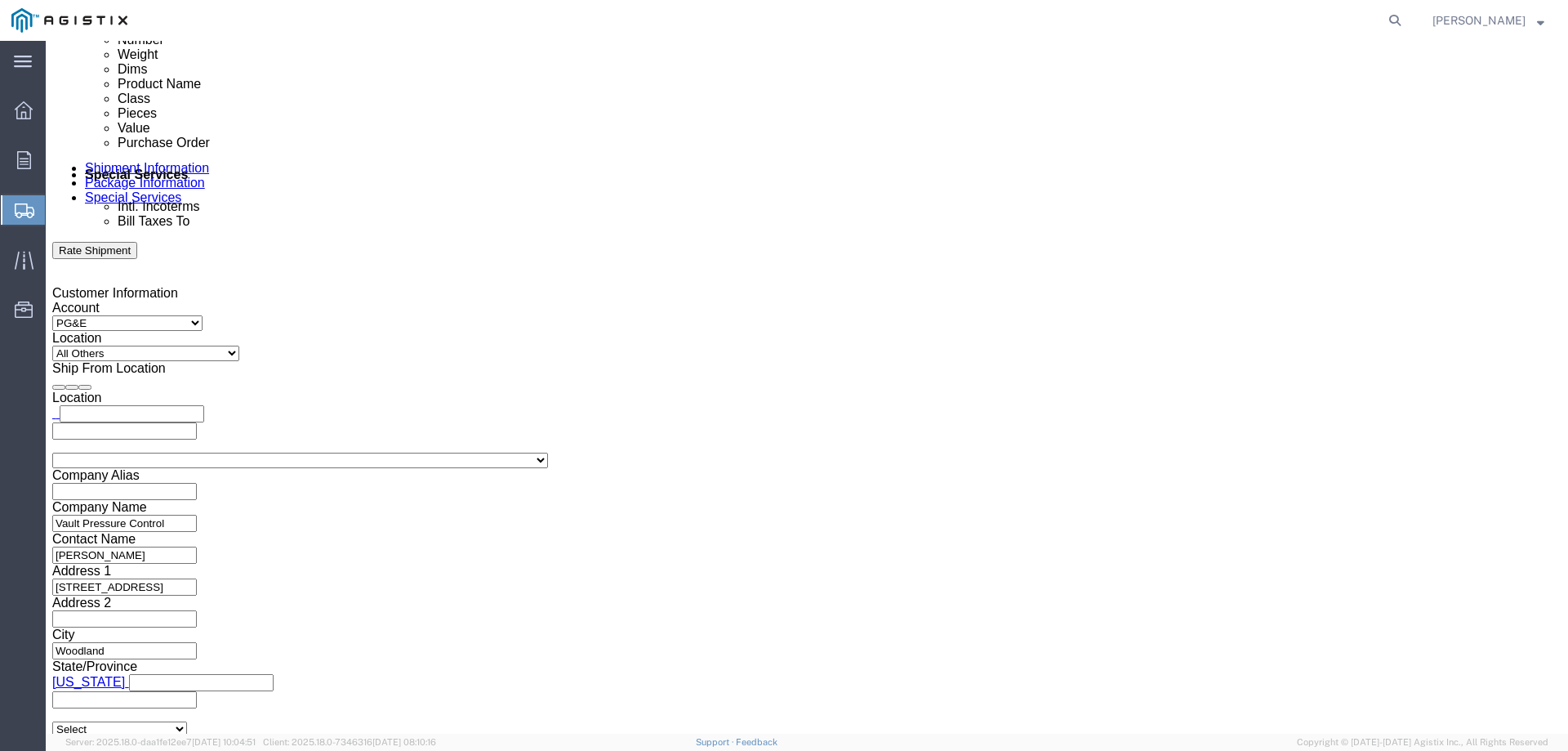
click input "Include shipping documents"
checkbox input "true"
click input "BOL"
checkbox input "true"
click input "Packing List"
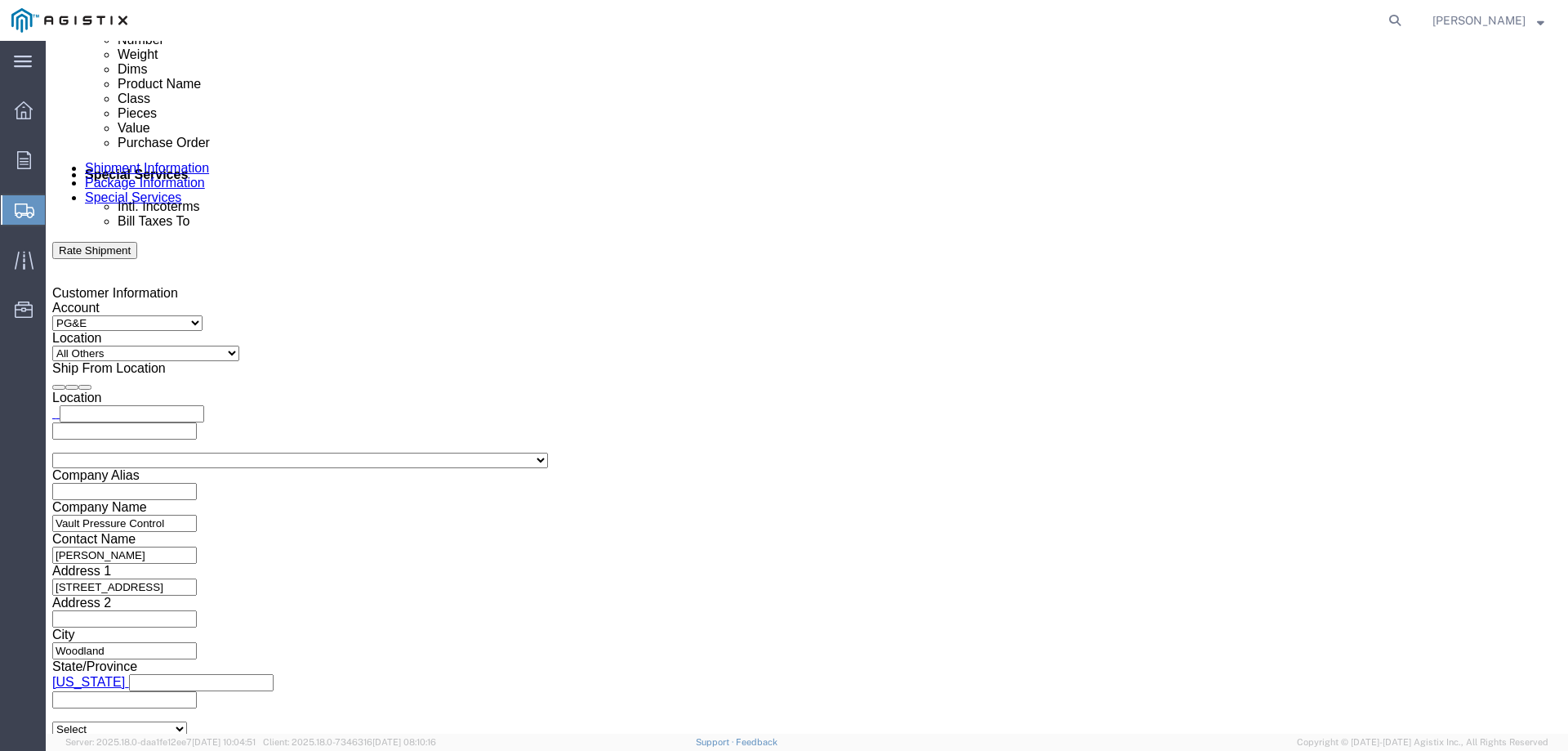
checkbox input "true"
click input "Shipping Label"
checkbox input "true"
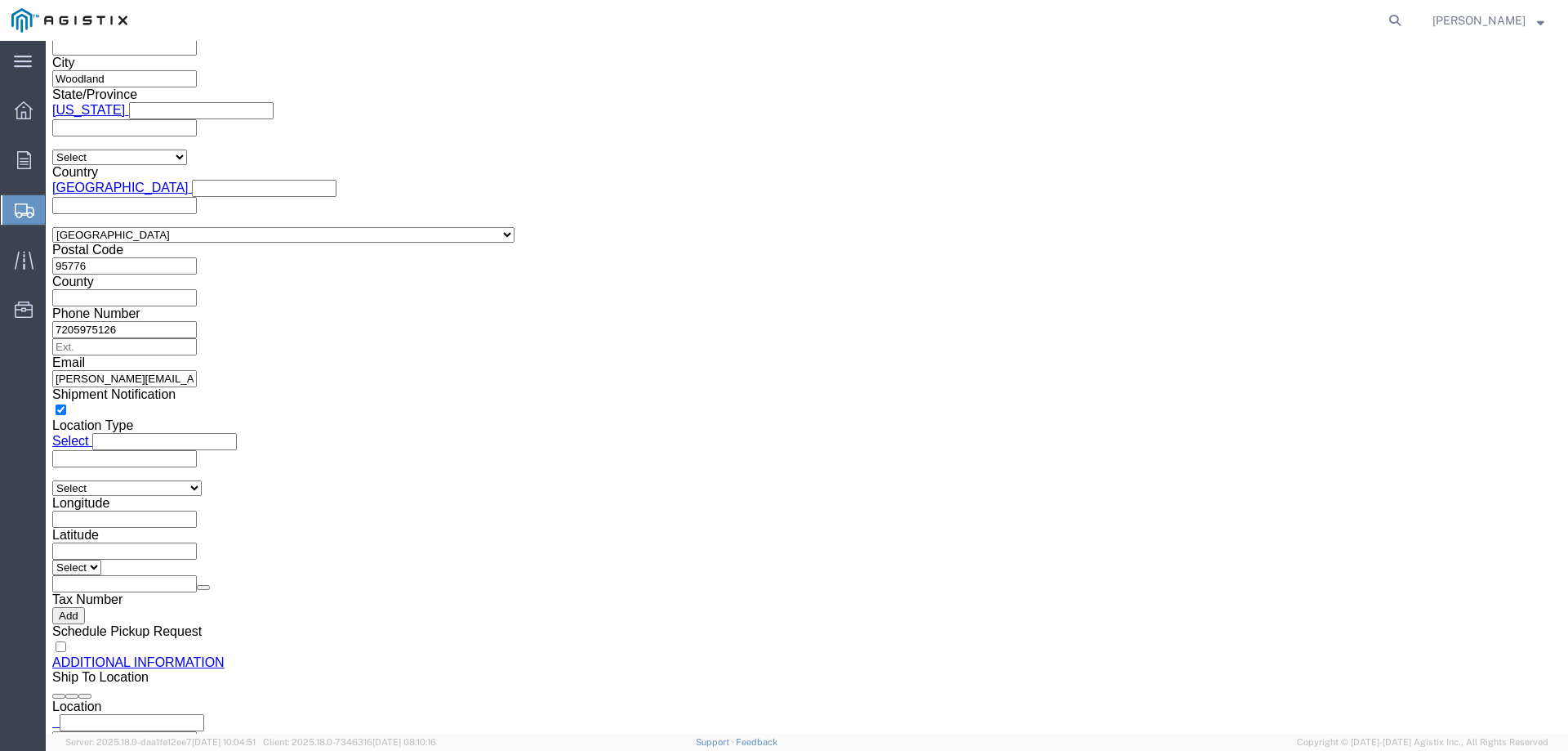
scroll to position [1527, 0]
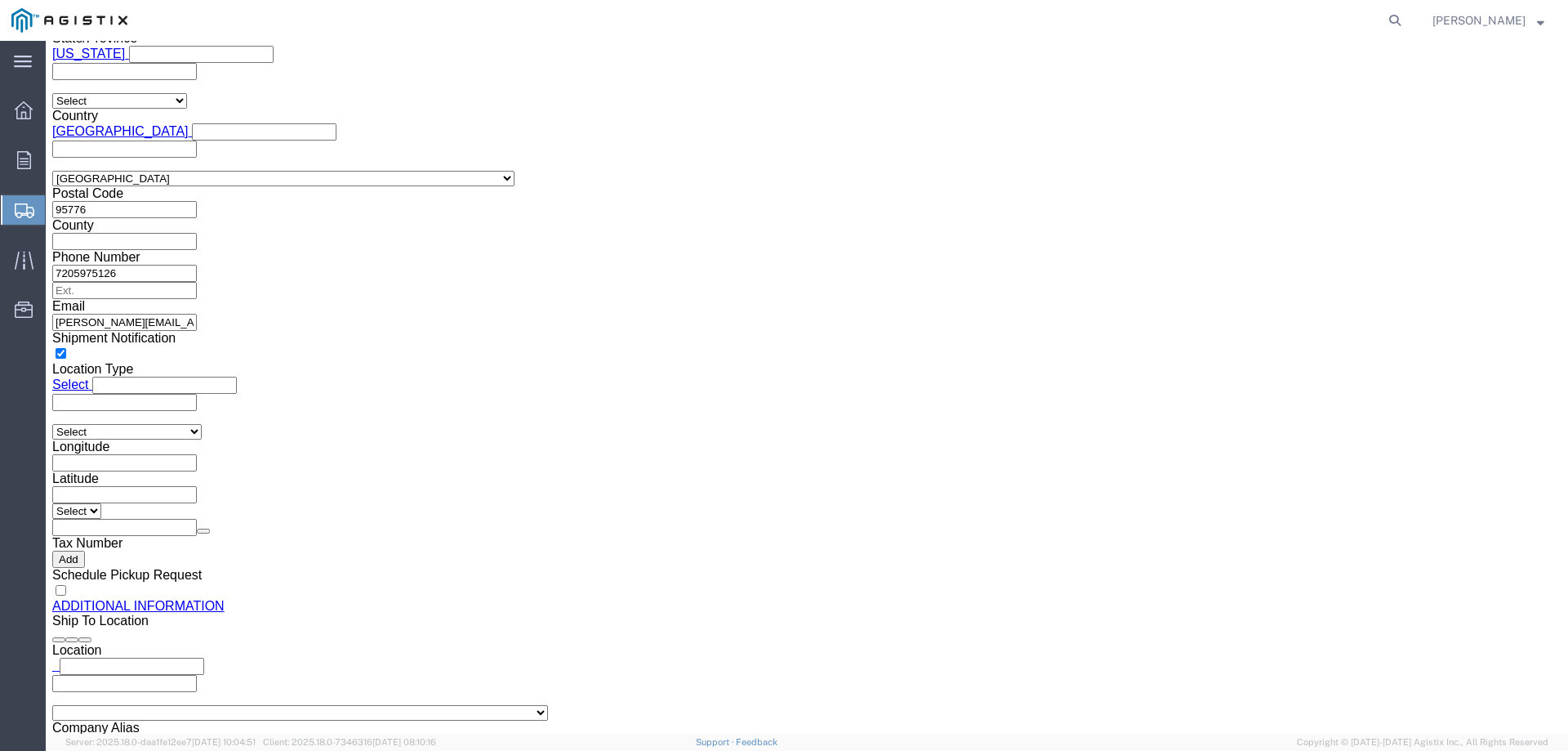
click button "Rate Shipment"
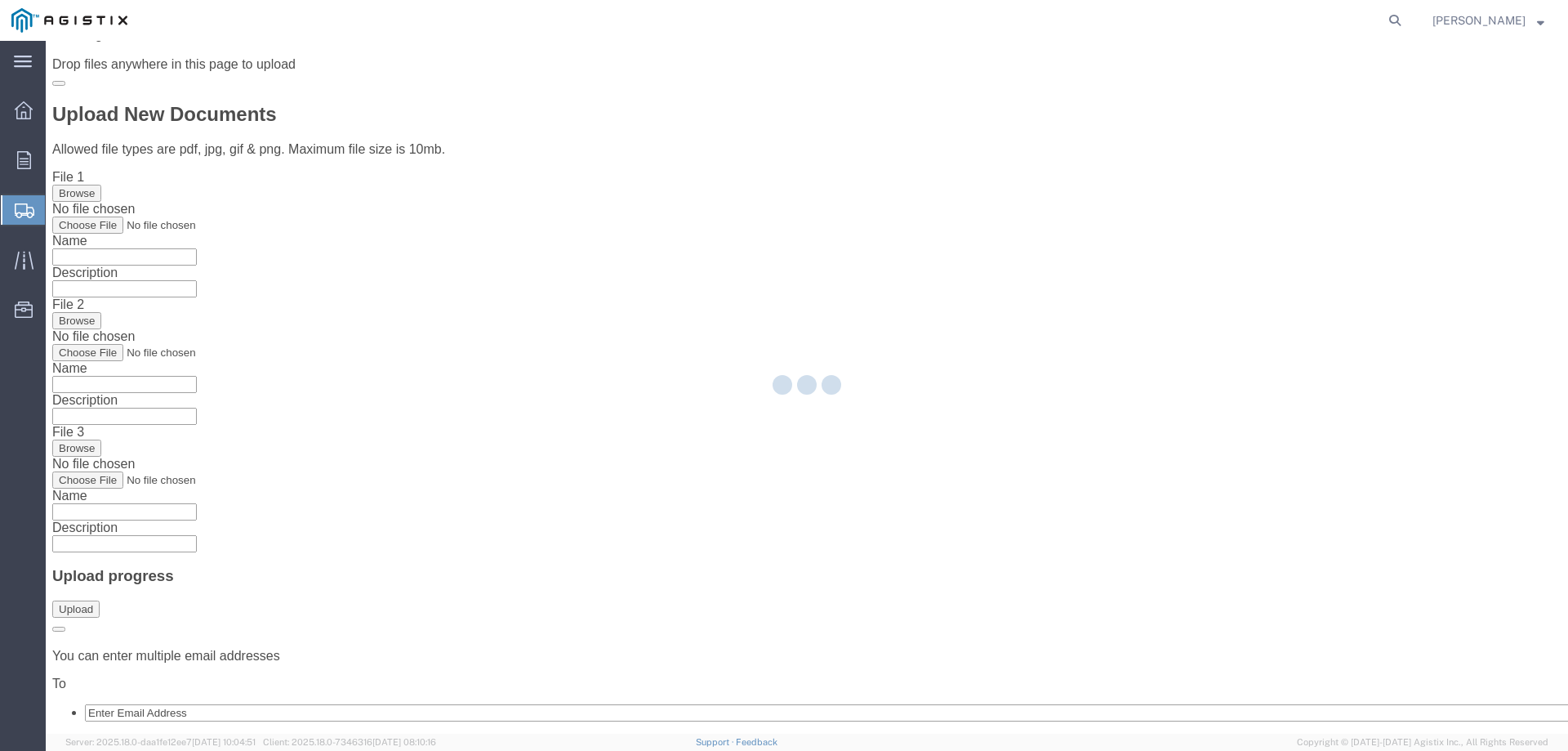
scroll to position [0, 0]
